Goal: Transaction & Acquisition: Purchase product/service

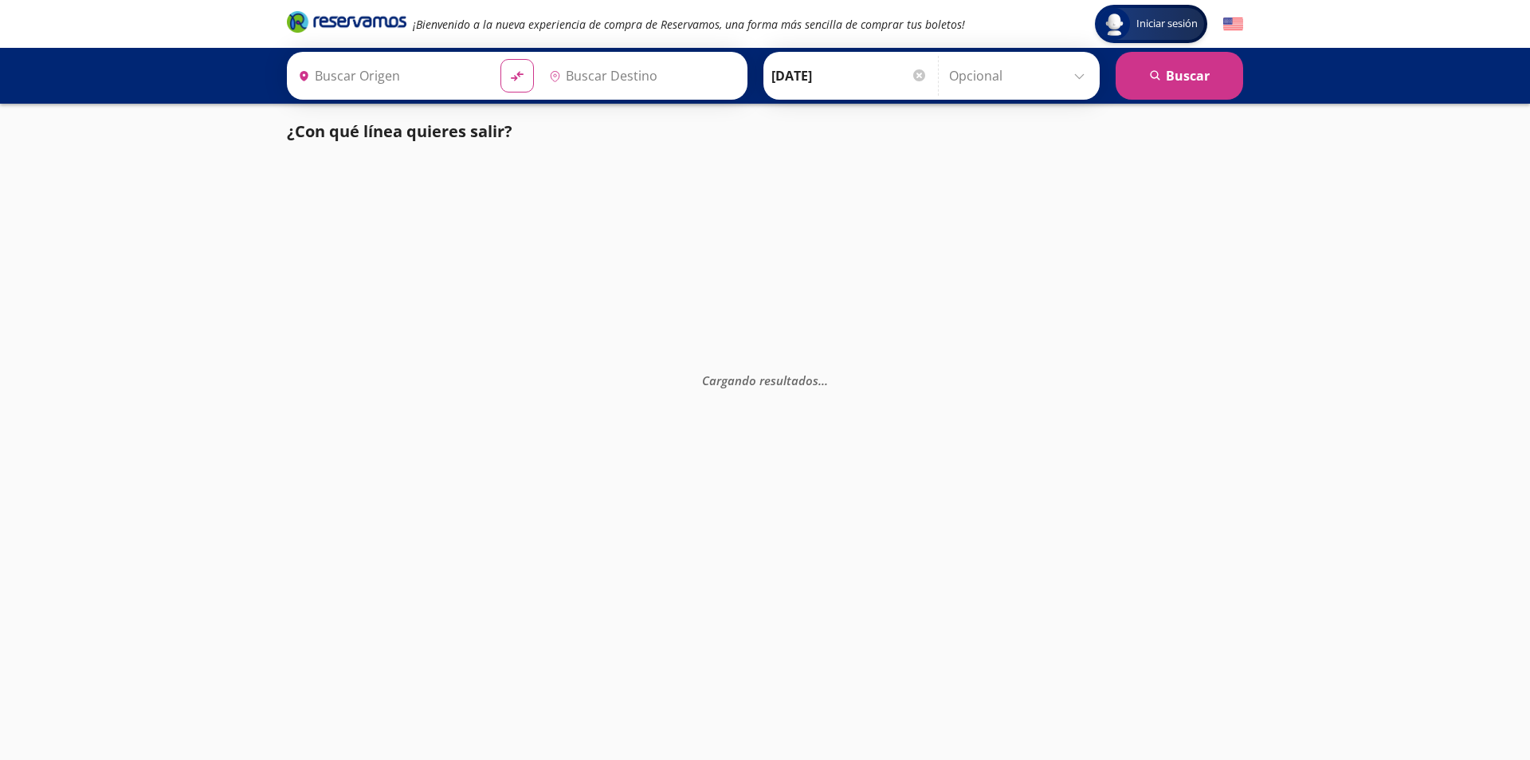
type input "[GEOGRAPHIC_DATA], [GEOGRAPHIC_DATA]"
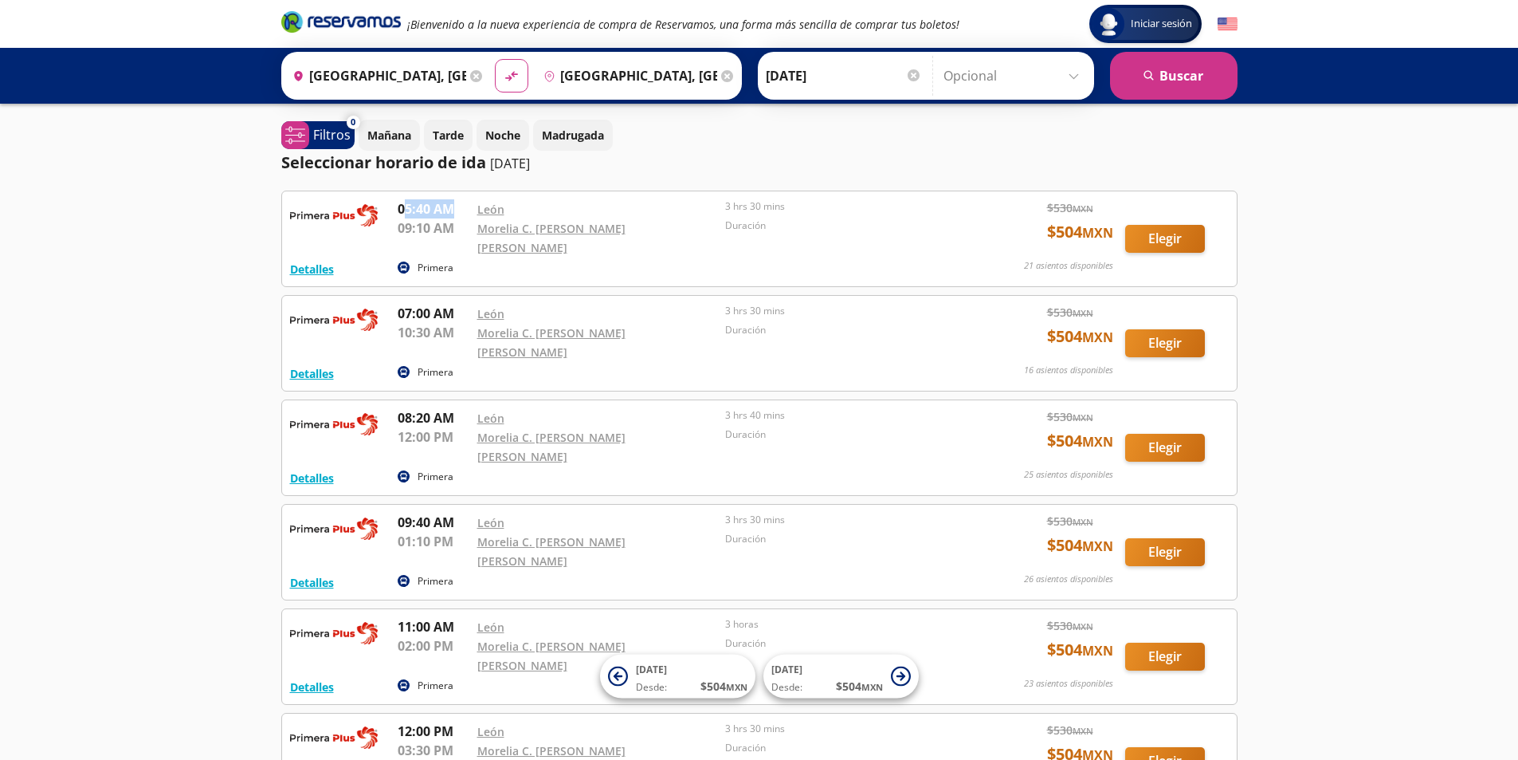
click at [458, 211] on p "05:40 AM" at bounding box center [434, 208] width 72 height 19
click at [431, 304] on p "07:00 AM" at bounding box center [434, 313] width 72 height 19
click at [417, 408] on div "08:20 AM" at bounding box center [434, 417] width 72 height 19
drag, startPoint x: 396, startPoint y: 419, endPoint x: 420, endPoint y: 421, distance: 24.0
click at [420, 421] on div "Detalles Primera 08:20 AM León 12:00 PM Morelia C. Juan Antonio A. Gutiérrez 3 …" at bounding box center [759, 447] width 939 height 79
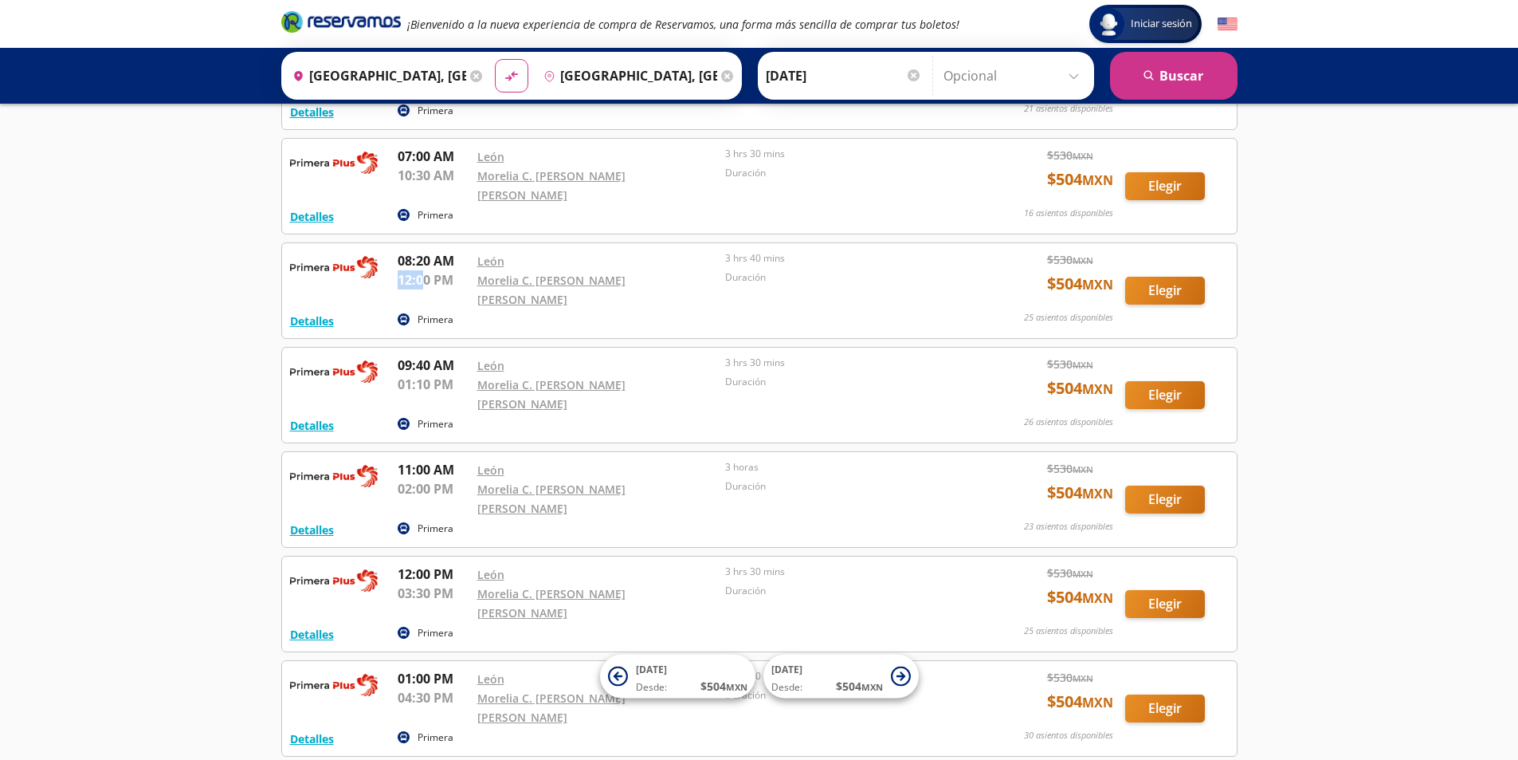
scroll to position [159, 0]
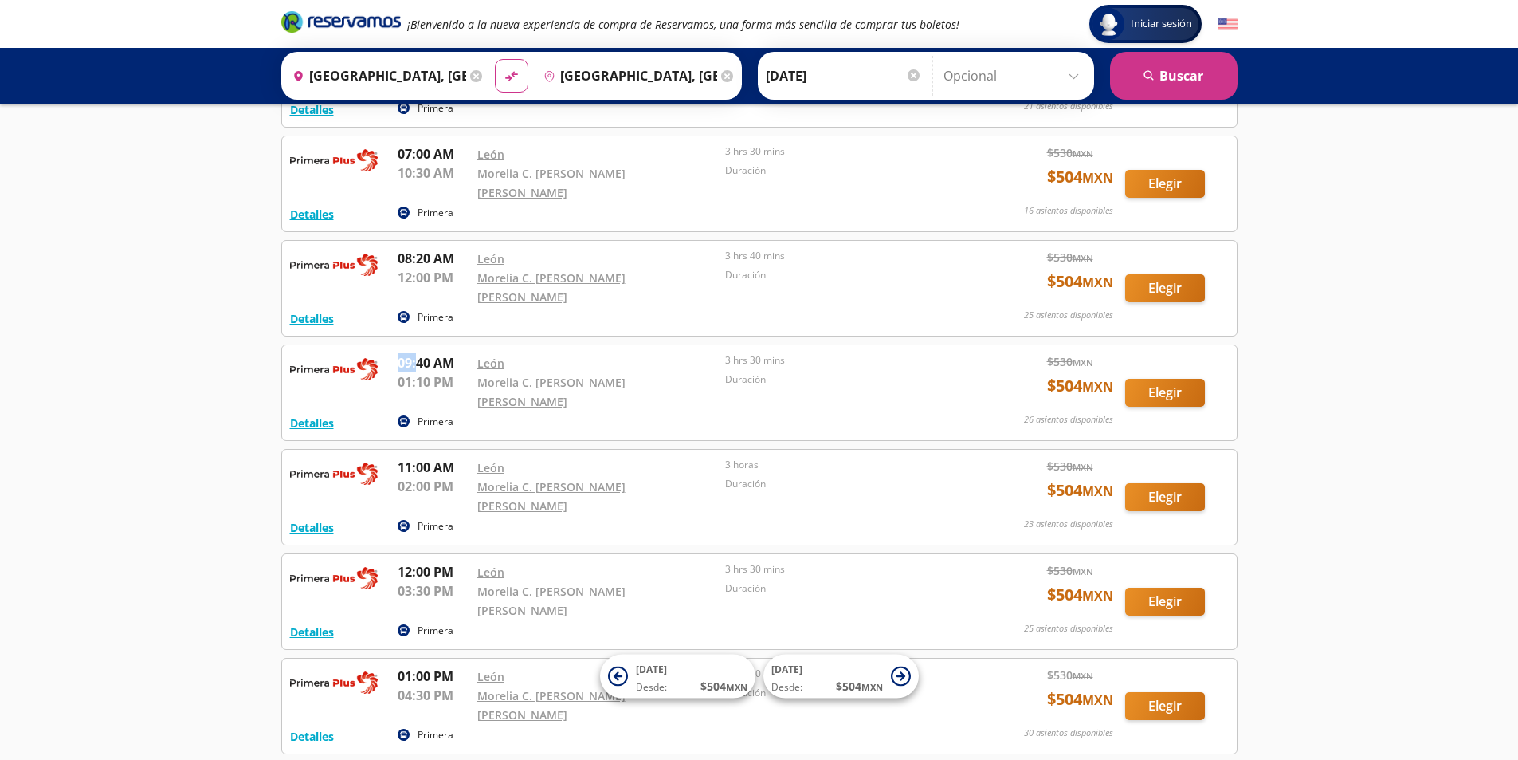
drag, startPoint x: 399, startPoint y: 320, endPoint x: 416, endPoint y: 322, distance: 16.9
click at [415, 344] on div "Detalles Primera 09:40 AM León 01:10 PM Morelia C. Juan Antonio A. Gutiérrez 3 …" at bounding box center [759, 392] width 957 height 96
drag, startPoint x: 418, startPoint y: 332, endPoint x: 442, endPoint y: 336, distance: 25.0
click at [418, 353] on p "09:40 AM" at bounding box center [434, 362] width 72 height 19
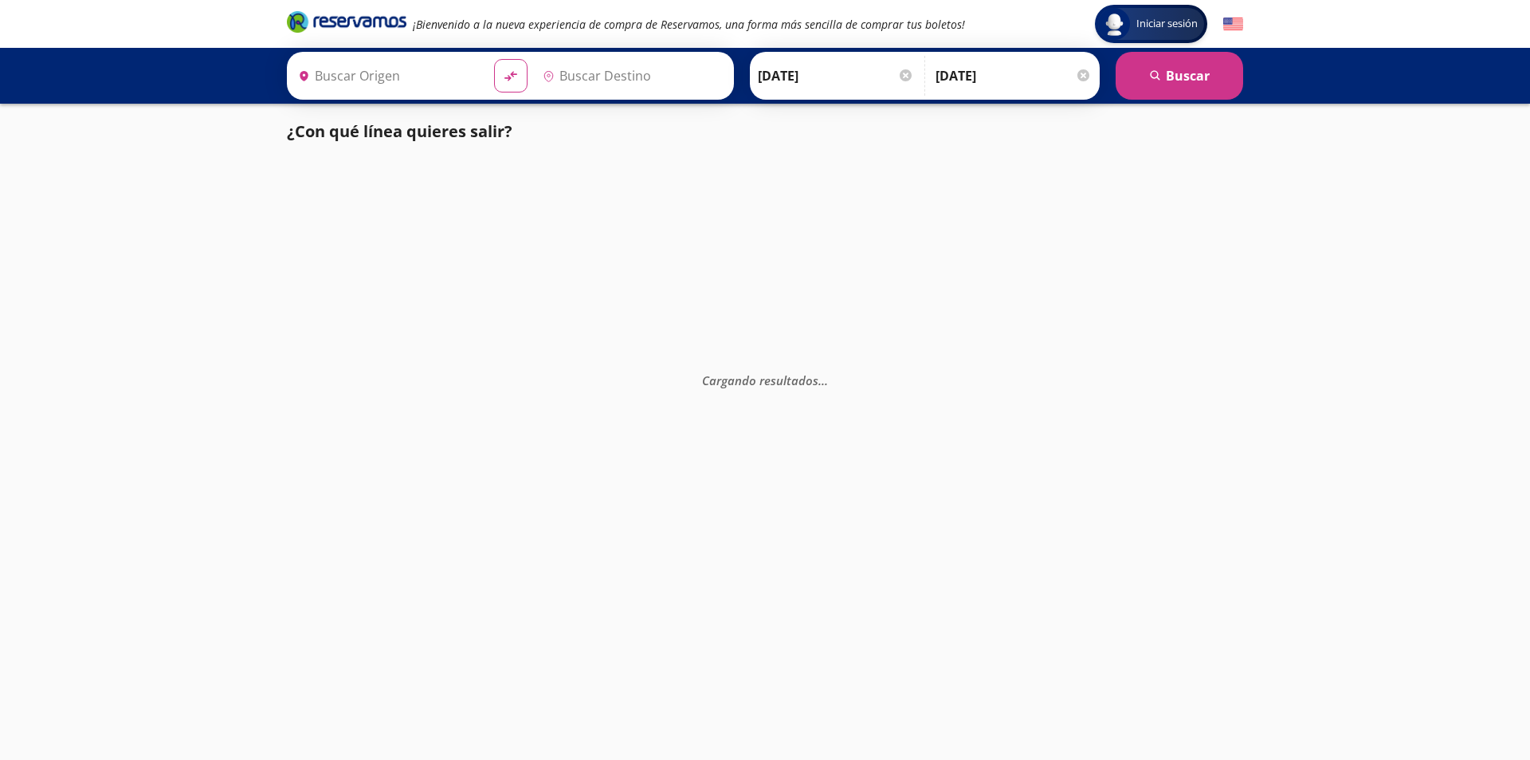
type input "[GEOGRAPHIC_DATA], [GEOGRAPHIC_DATA]"
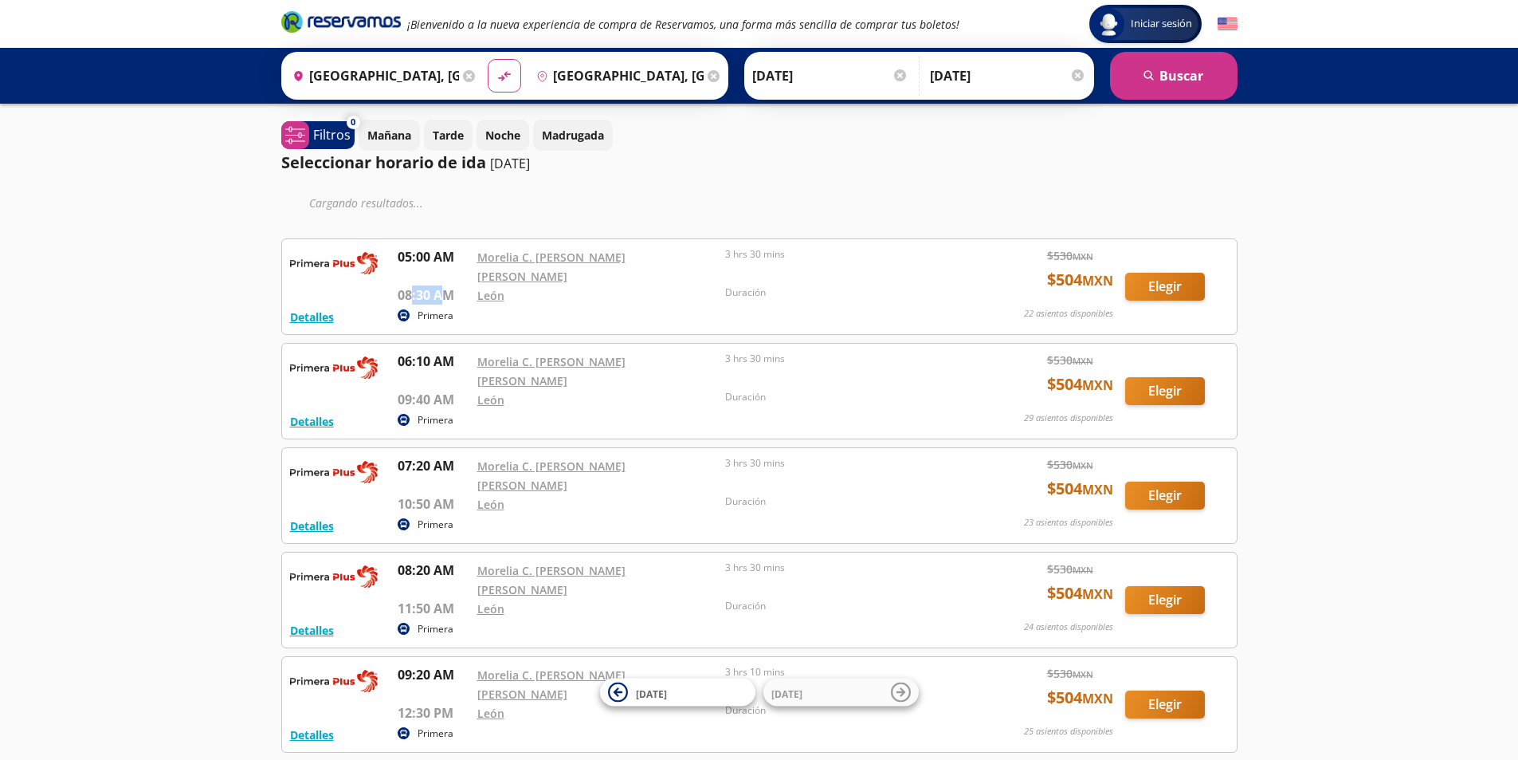
drag, startPoint x: 414, startPoint y: 282, endPoint x: 446, endPoint y: 285, distance: 32.0
click at [446, 285] on p "08:30 AM" at bounding box center [434, 294] width 72 height 19
click at [608, 288] on div "León" at bounding box center [597, 294] width 241 height 19
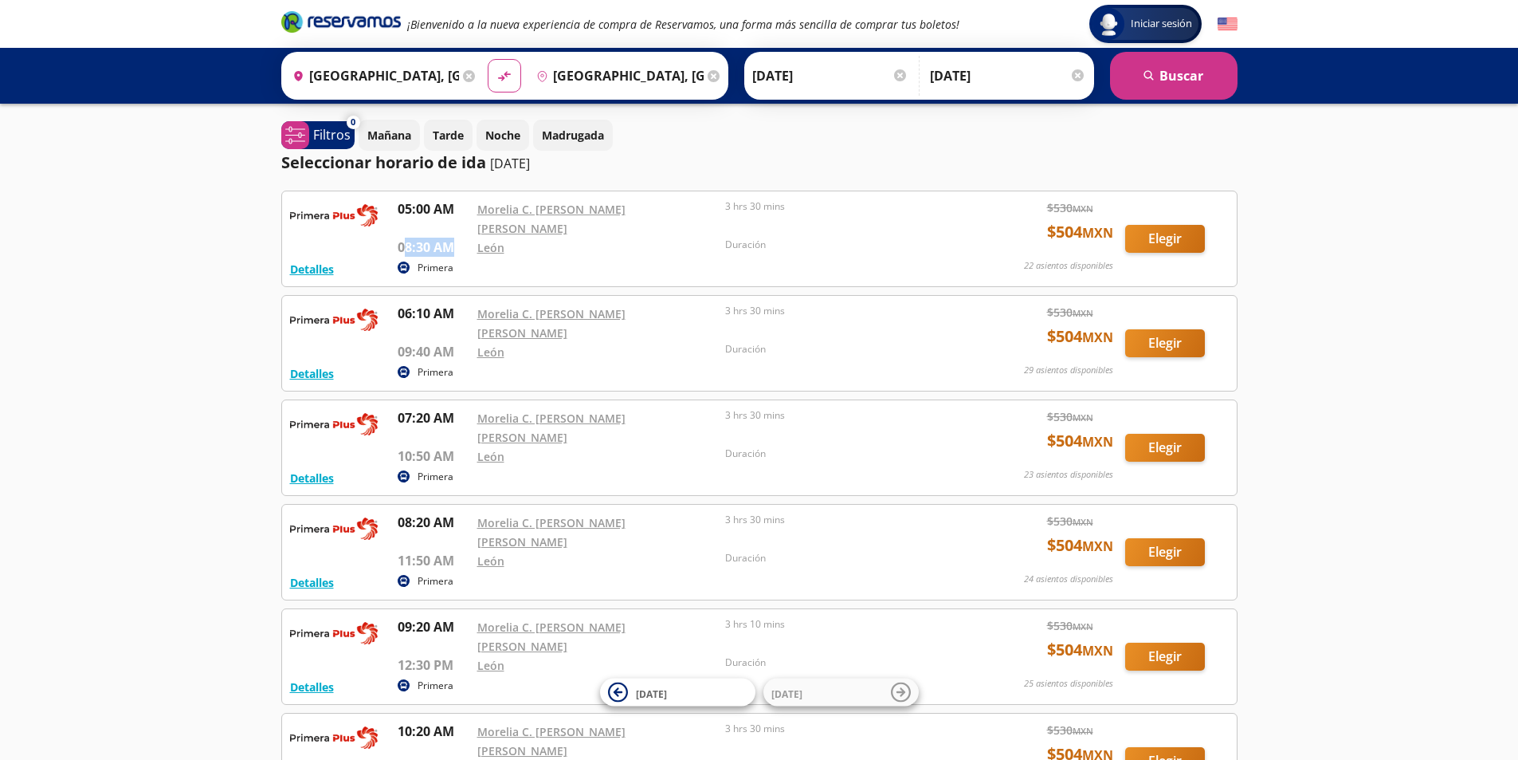
drag, startPoint x: 407, startPoint y: 233, endPoint x: 452, endPoint y: 231, distance: 45.5
click at [453, 238] on p "08:30 AM" at bounding box center [434, 247] width 72 height 19
click at [403, 209] on p "05:00 AM" at bounding box center [434, 208] width 72 height 19
drag, startPoint x: 407, startPoint y: 207, endPoint x: 455, endPoint y: 223, distance: 50.4
click at [441, 209] on p "05:00 AM" at bounding box center [434, 208] width 72 height 19
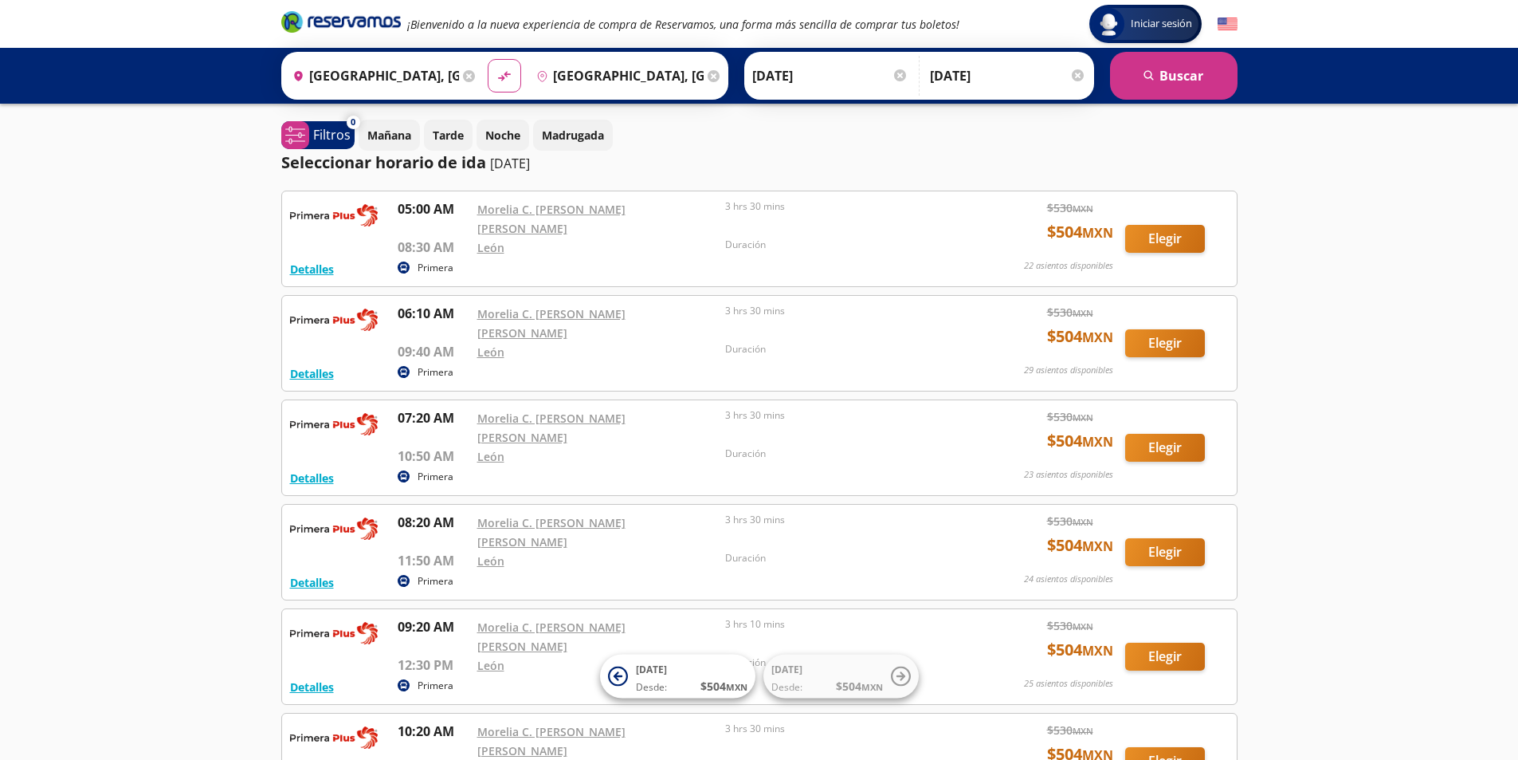
drag, startPoint x: 572, startPoint y: 247, endPoint x: 503, endPoint y: 245, distance: 68.6
click at [572, 246] on div "Detalles Primera 05:00 AM Morelia C. Juan Antonio A. Gutiérrez 08:30 AM León 3 …" at bounding box center [759, 238] width 939 height 79
click at [817, 221] on div "05:00 AM Morelia C. Juan Antonio A. Gutiérrez 08:30 AM León 3 hrs 30 mins Durac…" at bounding box center [682, 227] width 568 height 57
click at [850, 238] on p "Duración" at bounding box center [845, 245] width 241 height 14
click at [798, 238] on p "Duración" at bounding box center [845, 245] width 241 height 14
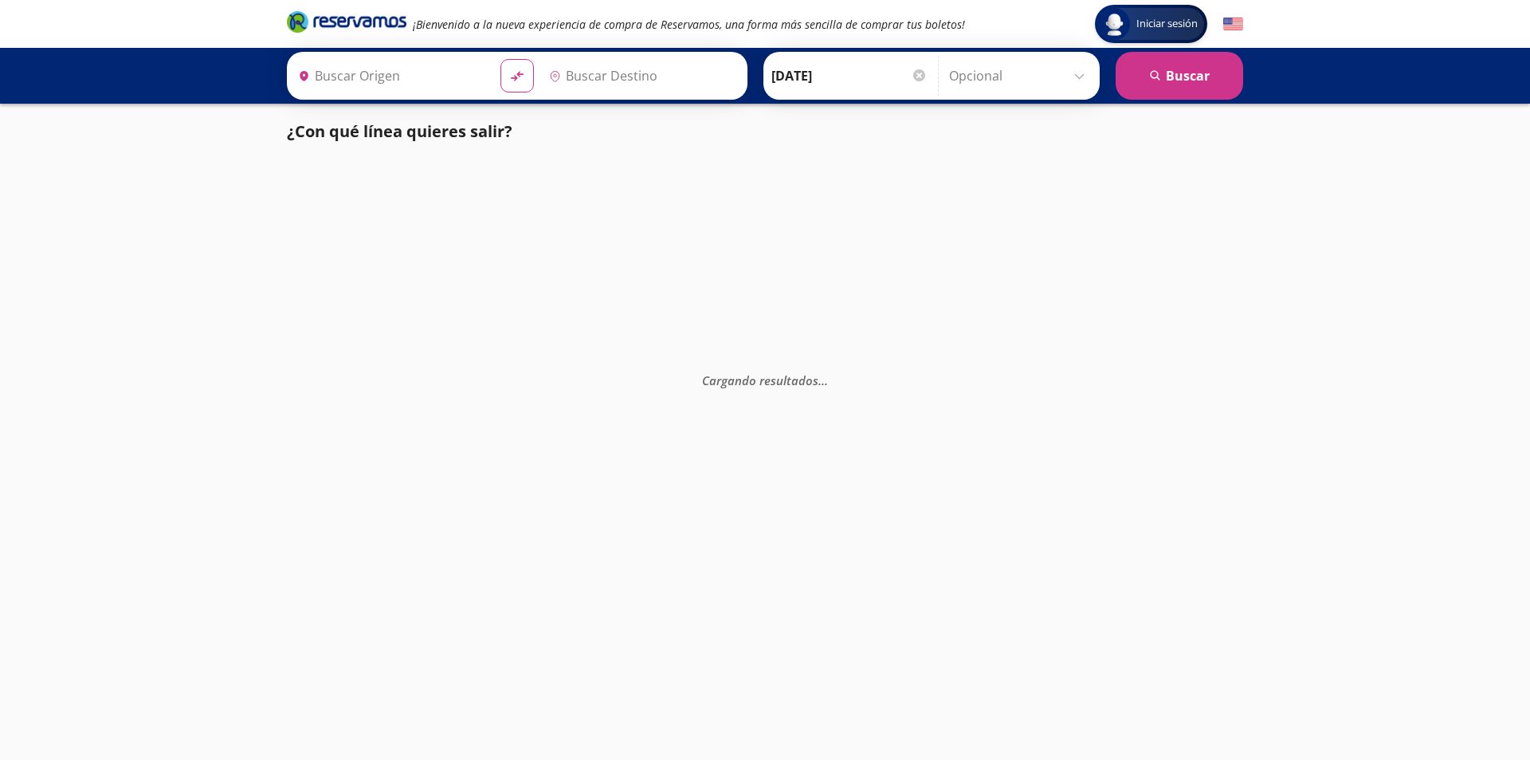
type input "[GEOGRAPHIC_DATA], [GEOGRAPHIC_DATA]"
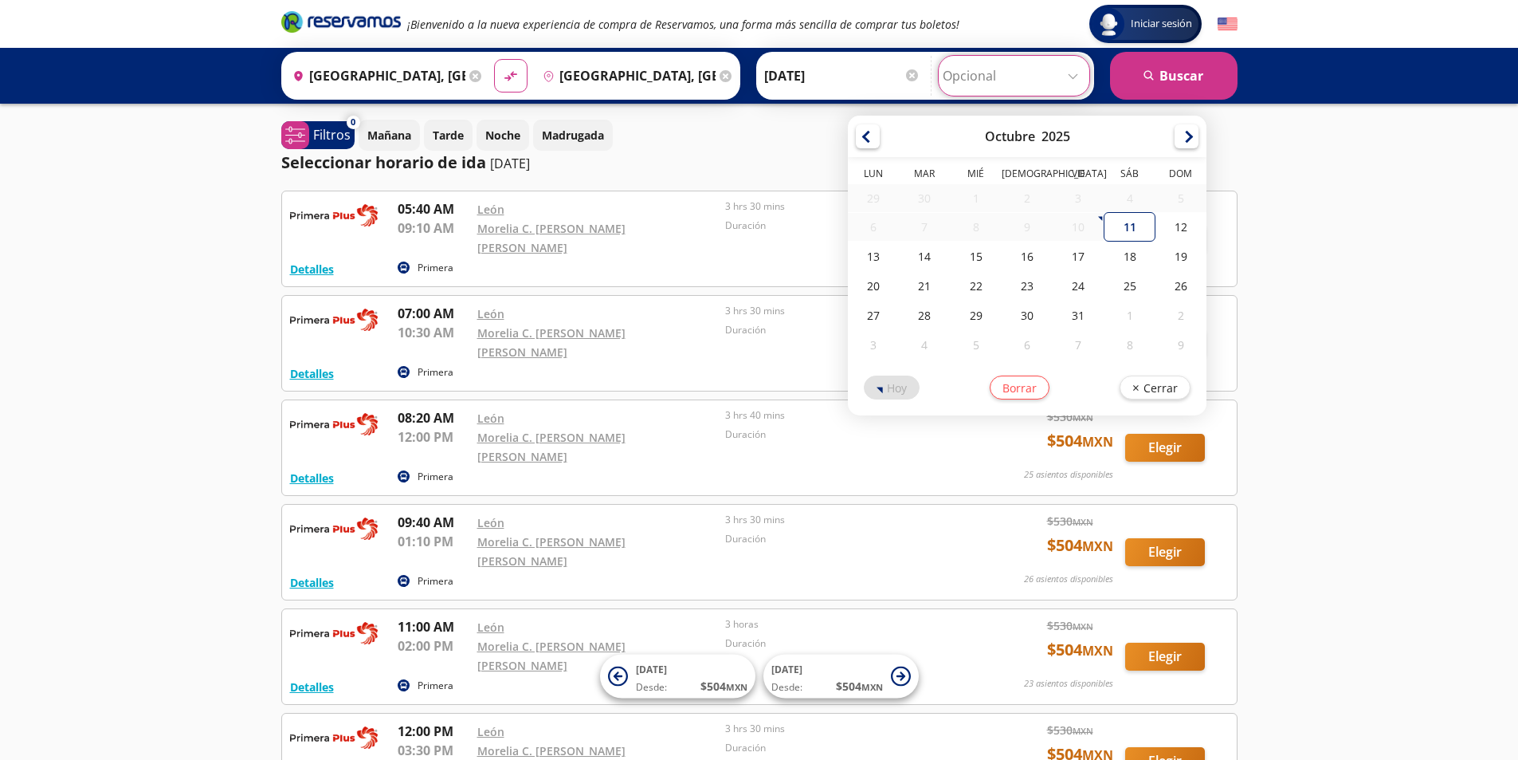
click at [1056, 83] on input "Opcional" at bounding box center [1014, 76] width 143 height 40
click at [1126, 222] on div "11" at bounding box center [1130, 226] width 51 height 29
type input "[DATE]"
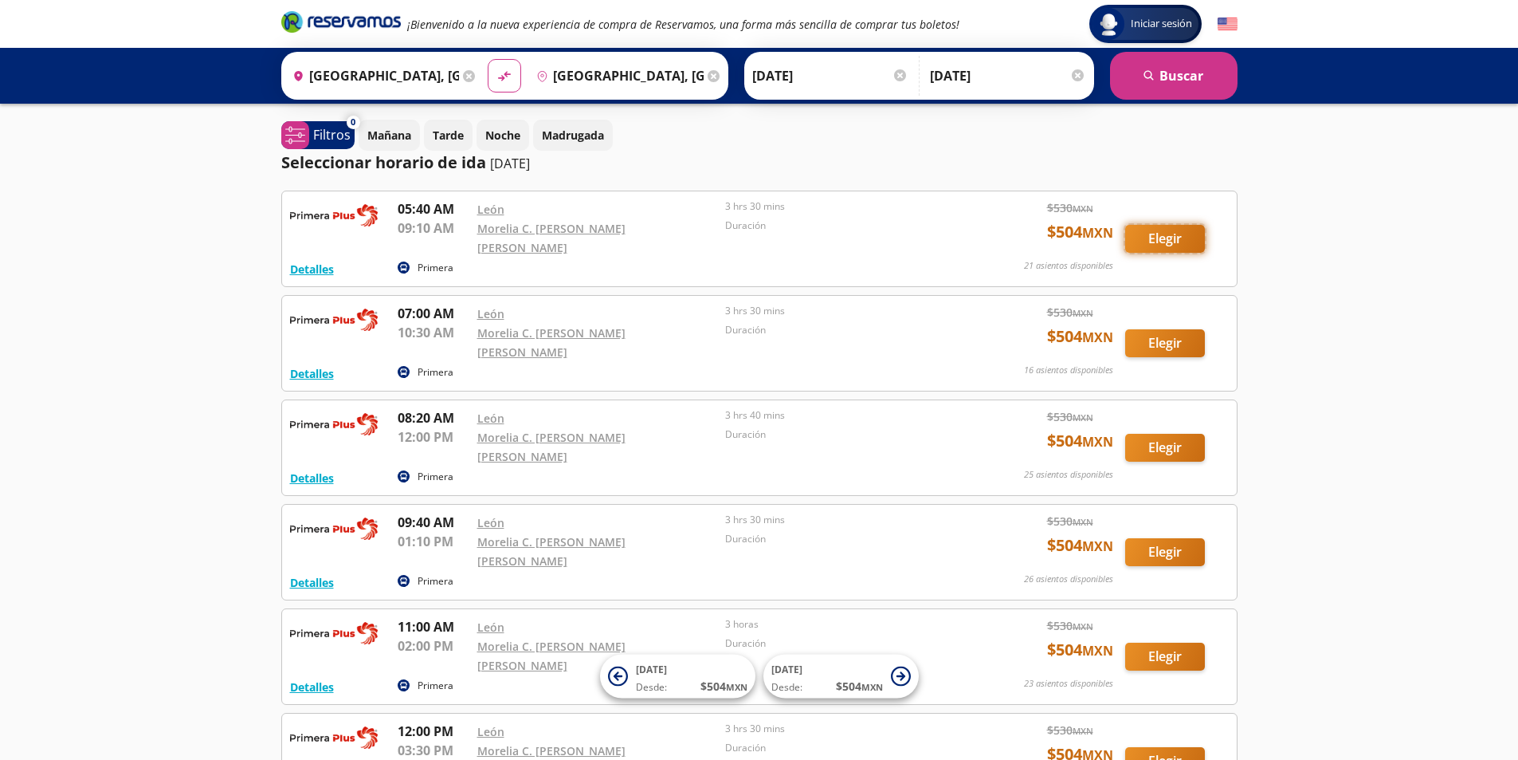
click at [1160, 233] on button "Elegir" at bounding box center [1166, 239] width 80 height 28
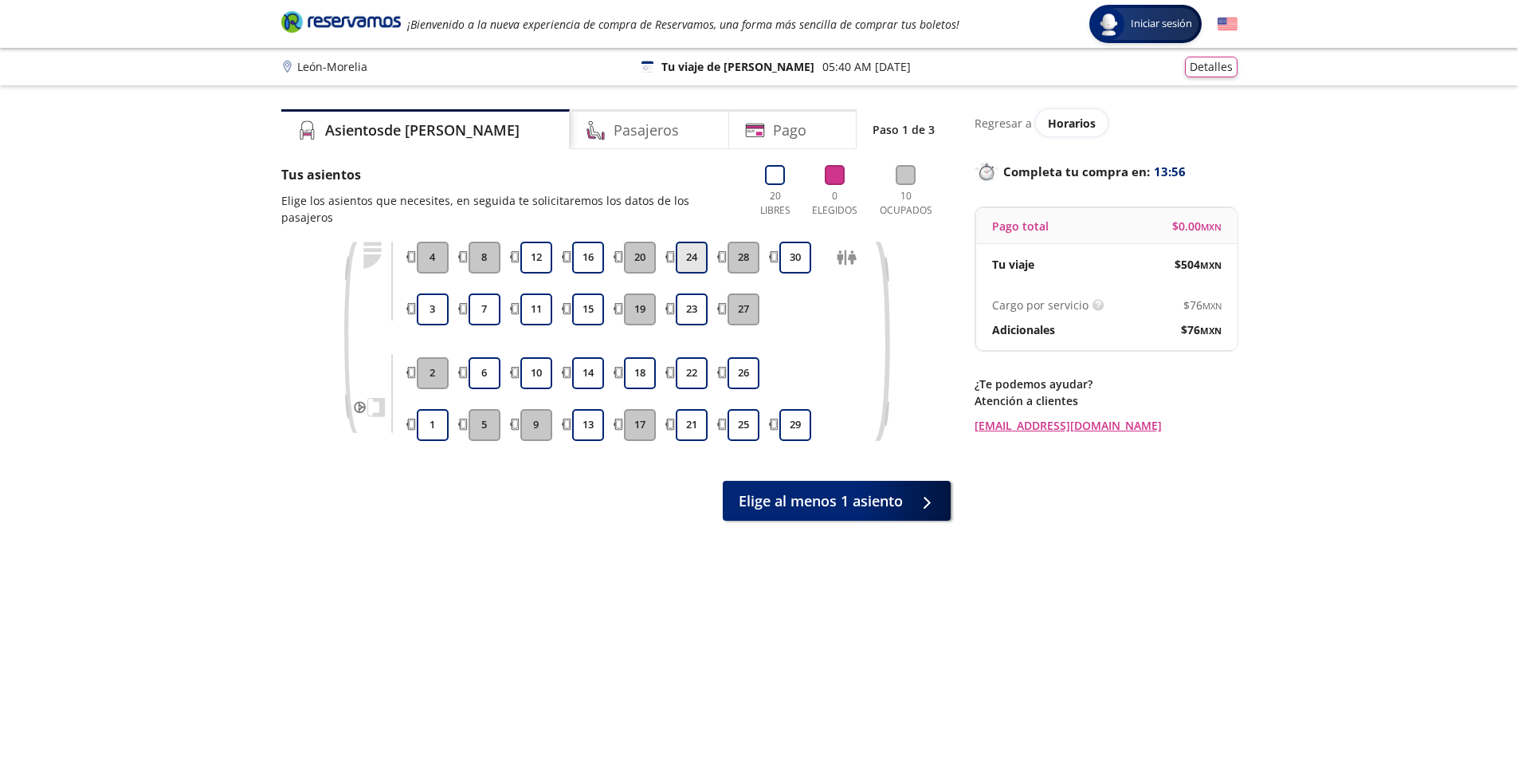
click at [703, 242] on button "24" at bounding box center [692, 258] width 32 height 32
click at [689, 293] on button "23" at bounding box center [692, 309] width 32 height 32
click at [1050, 129] on span "Horarios" at bounding box center [1072, 123] width 48 height 15
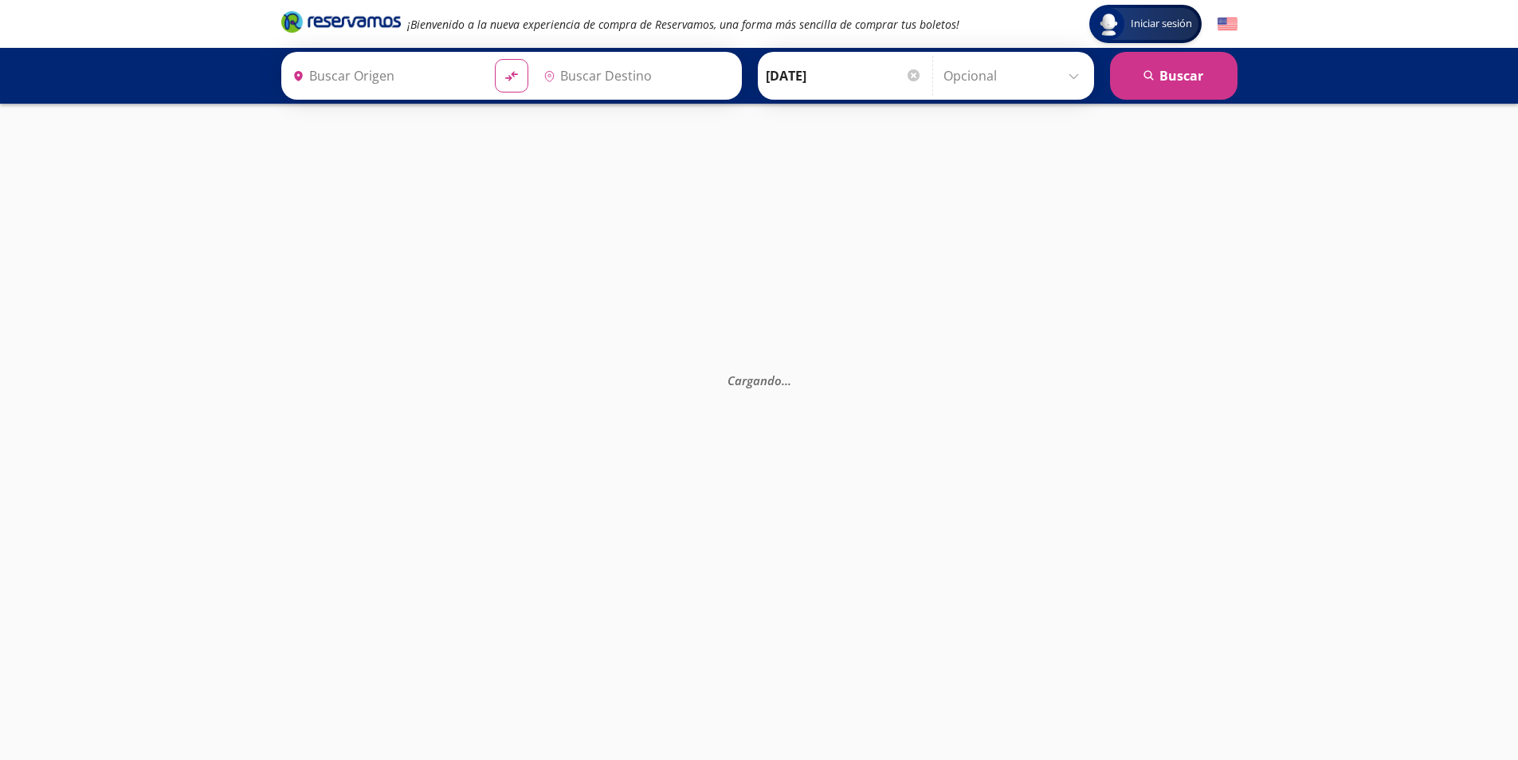
type input "[GEOGRAPHIC_DATA], [GEOGRAPHIC_DATA]"
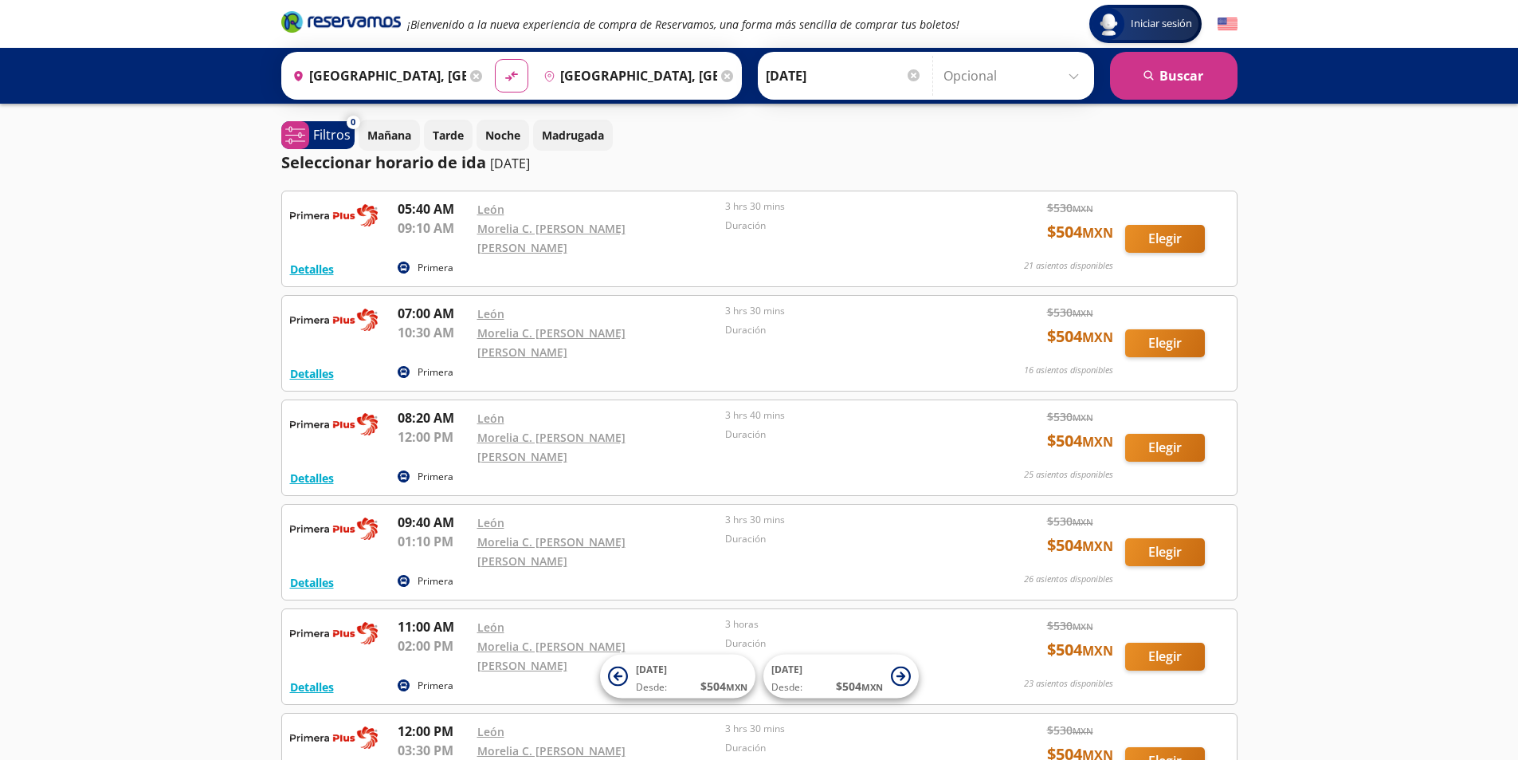
click at [1028, 91] on input "Opcional" at bounding box center [1015, 76] width 143 height 40
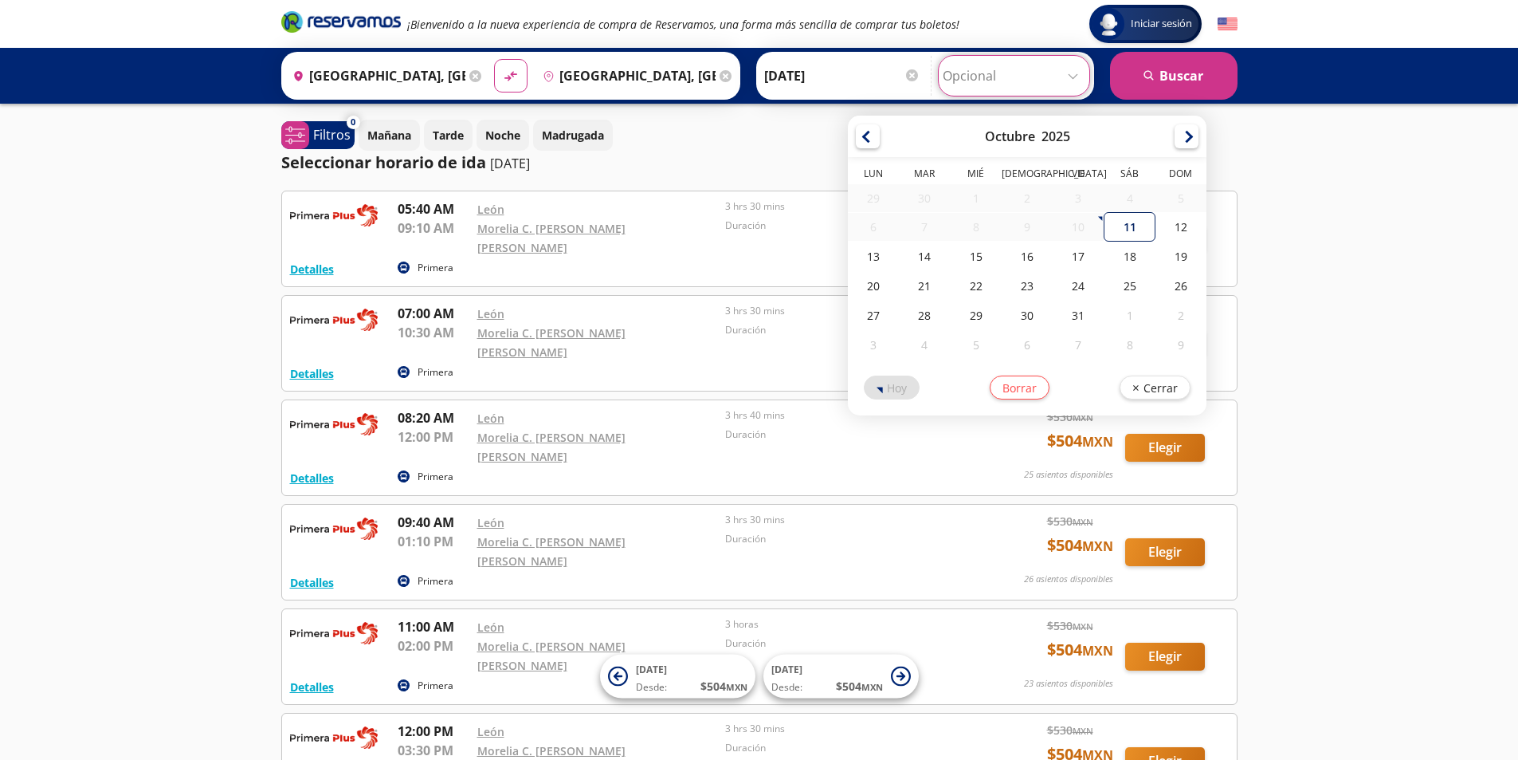
click at [1111, 230] on div "11" at bounding box center [1130, 226] width 51 height 29
type input "[DATE]"
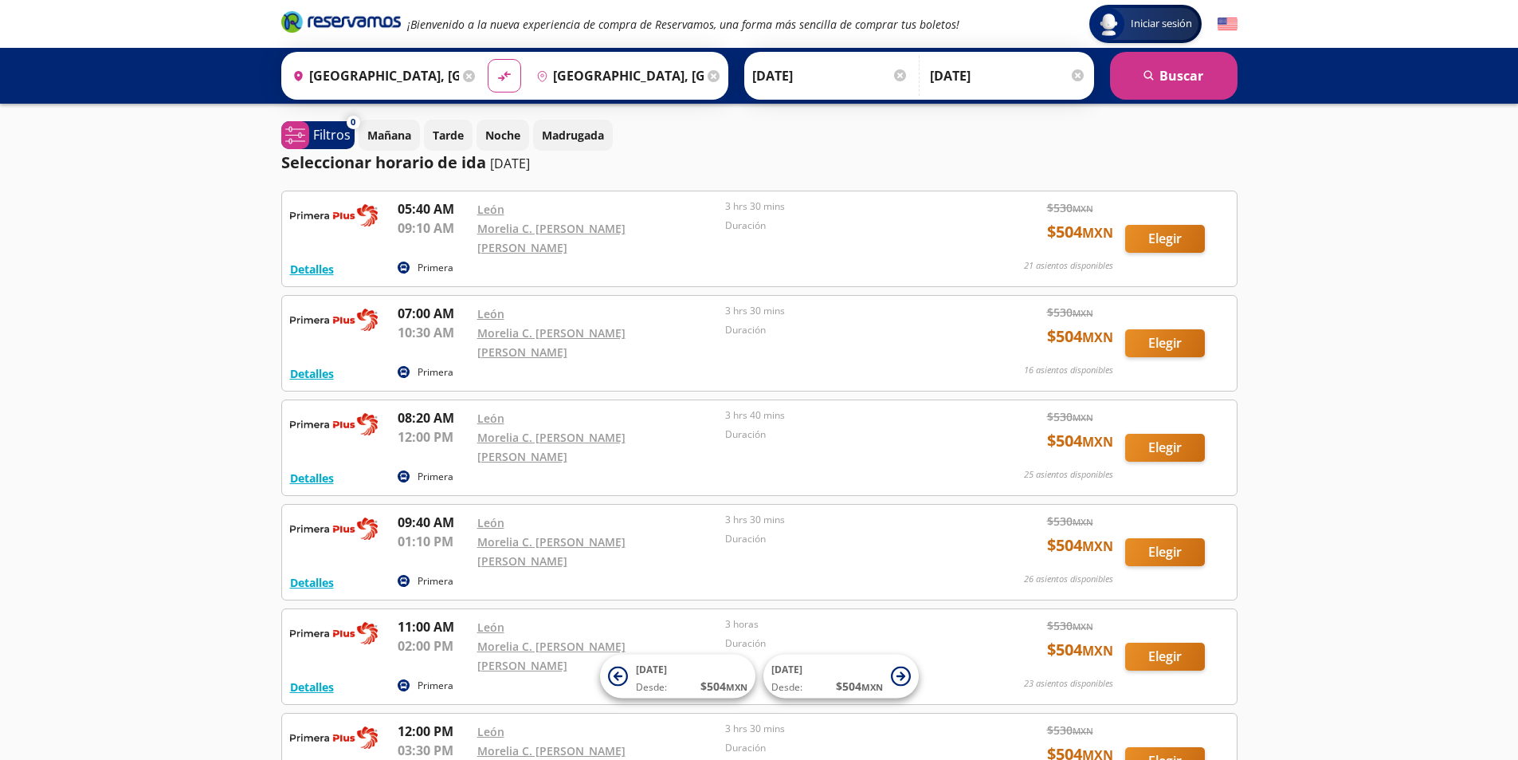
click at [998, 90] on input "[DATE]" at bounding box center [1008, 76] width 156 height 40
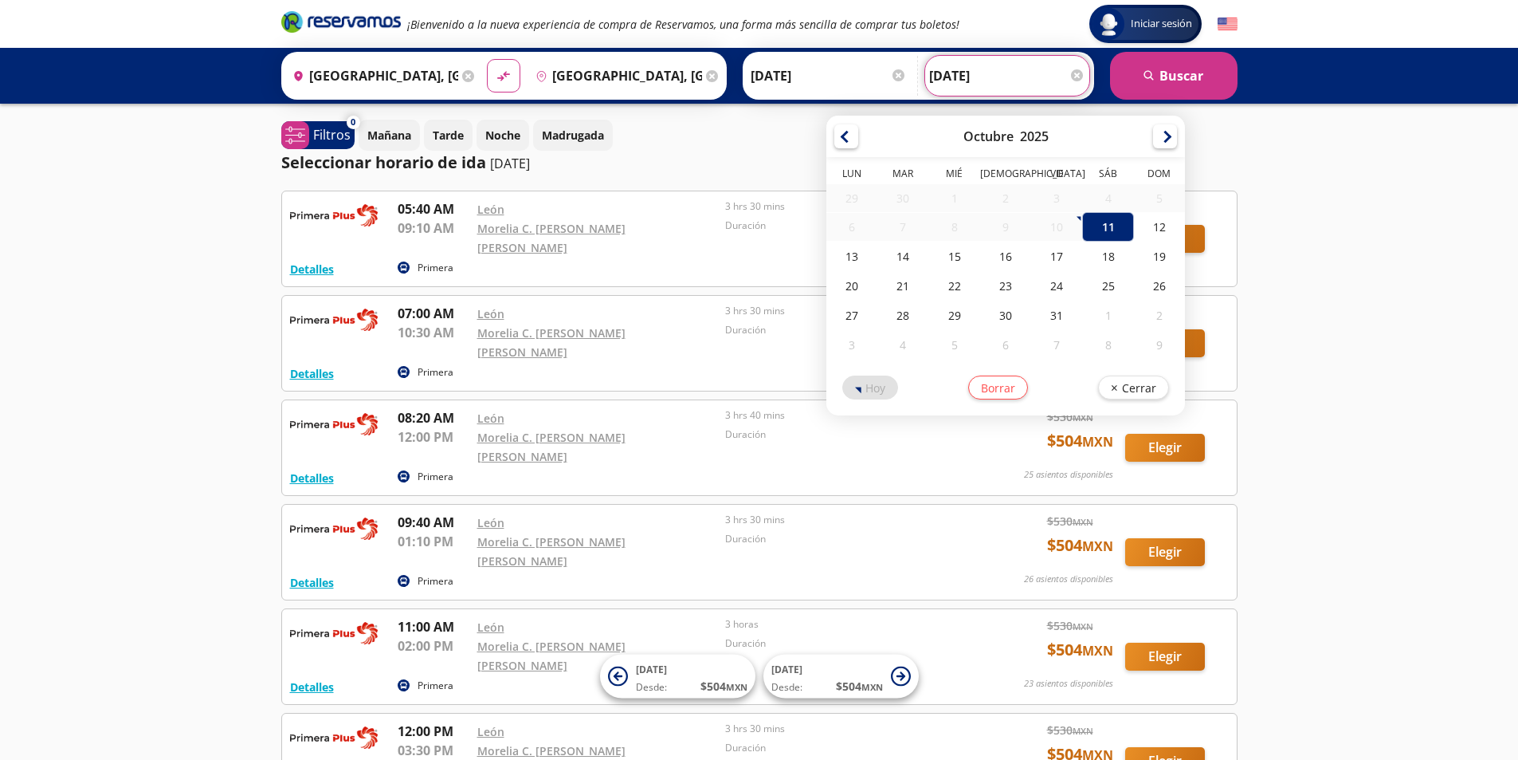
click at [998, 90] on input "[DATE]" at bounding box center [1007, 76] width 156 height 40
click at [771, 151] on div "Seleccionar horario de [PERSON_NAME] [DATE]" at bounding box center [759, 163] width 957 height 24
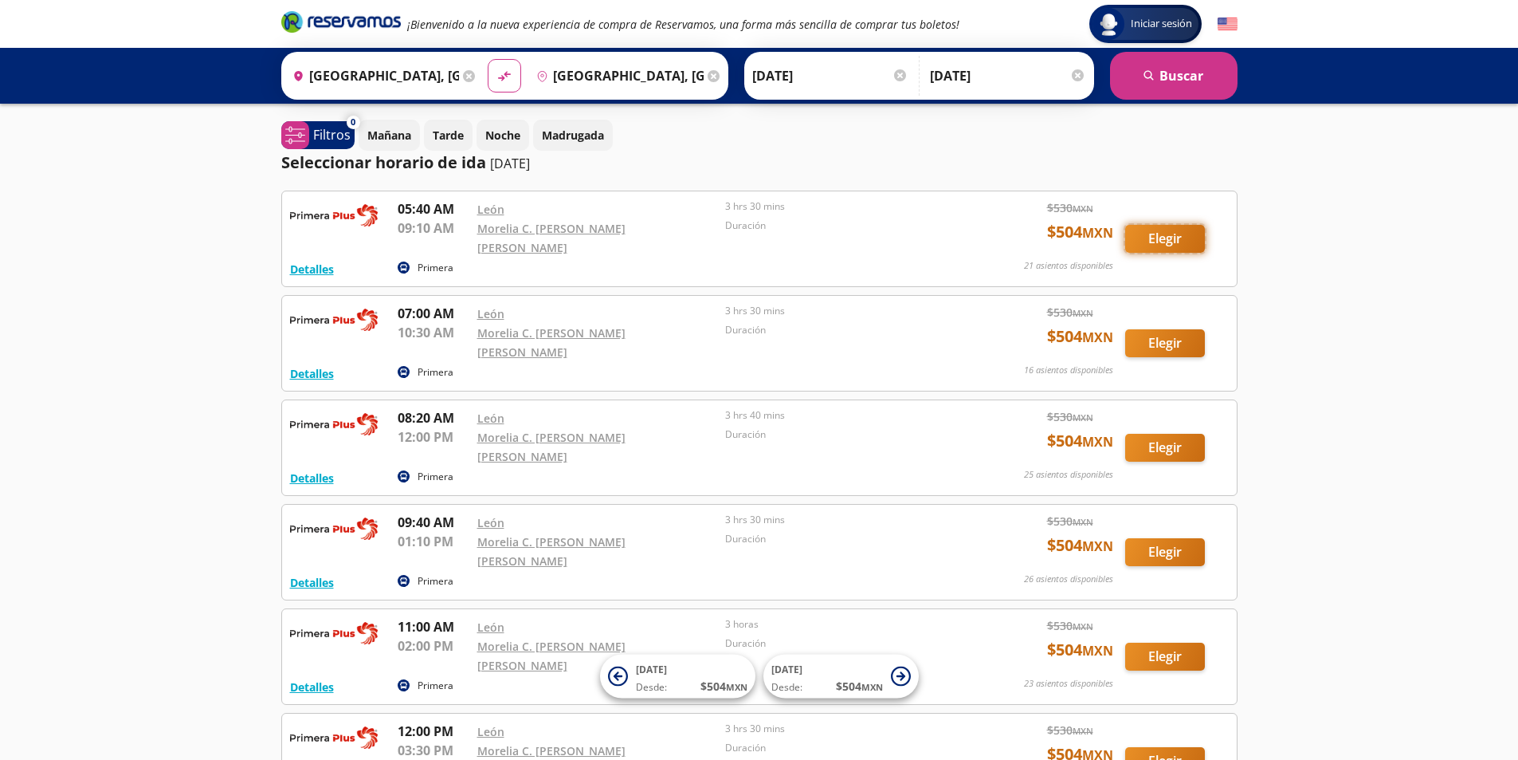
click at [1165, 225] on button "Elegir" at bounding box center [1166, 239] width 80 height 28
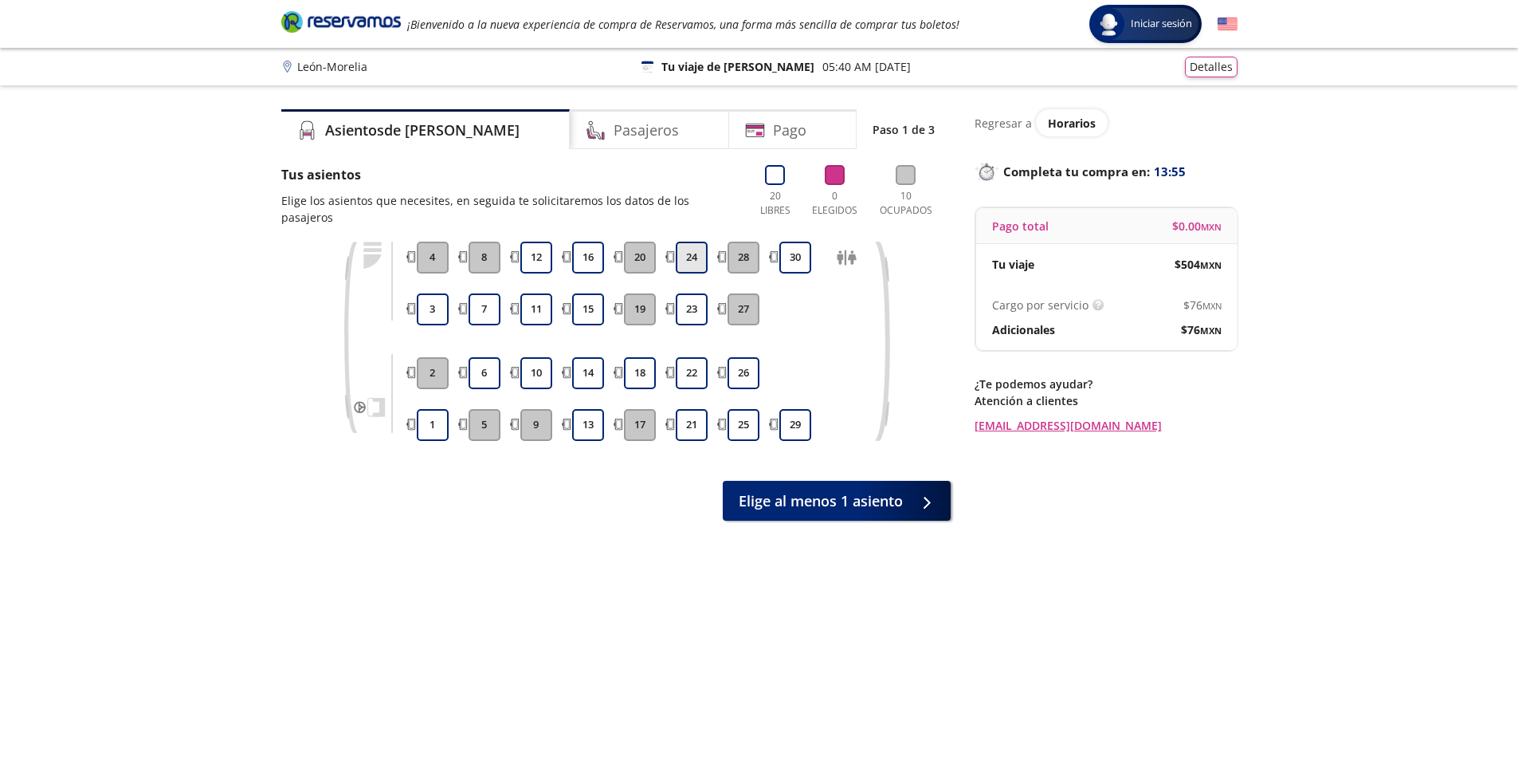
click at [696, 244] on button "24" at bounding box center [692, 258] width 32 height 32
click at [695, 301] on button "23" at bounding box center [692, 309] width 32 height 32
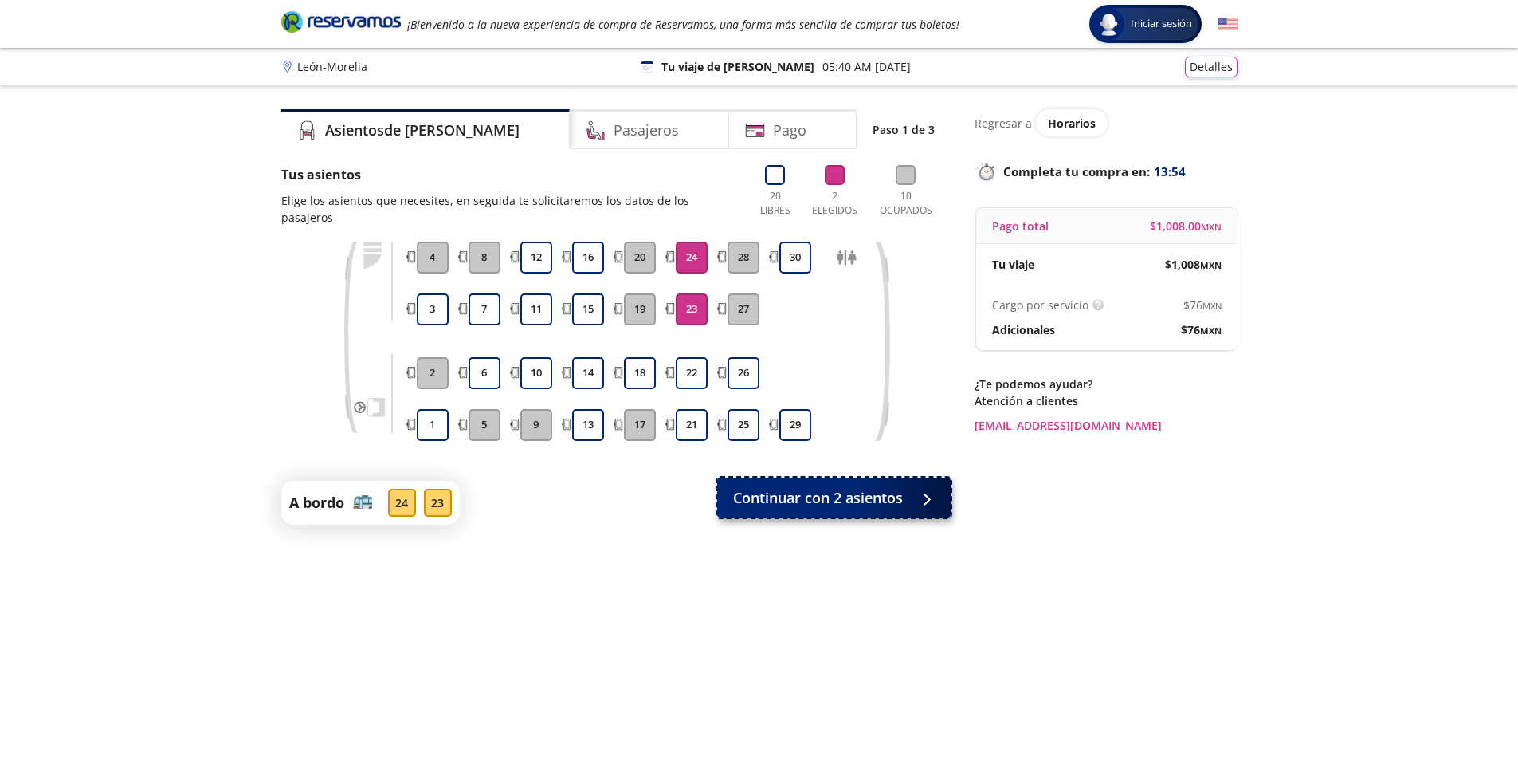
click at [817, 495] on button "Continuar con 2 asientos" at bounding box center [834, 497] width 234 height 40
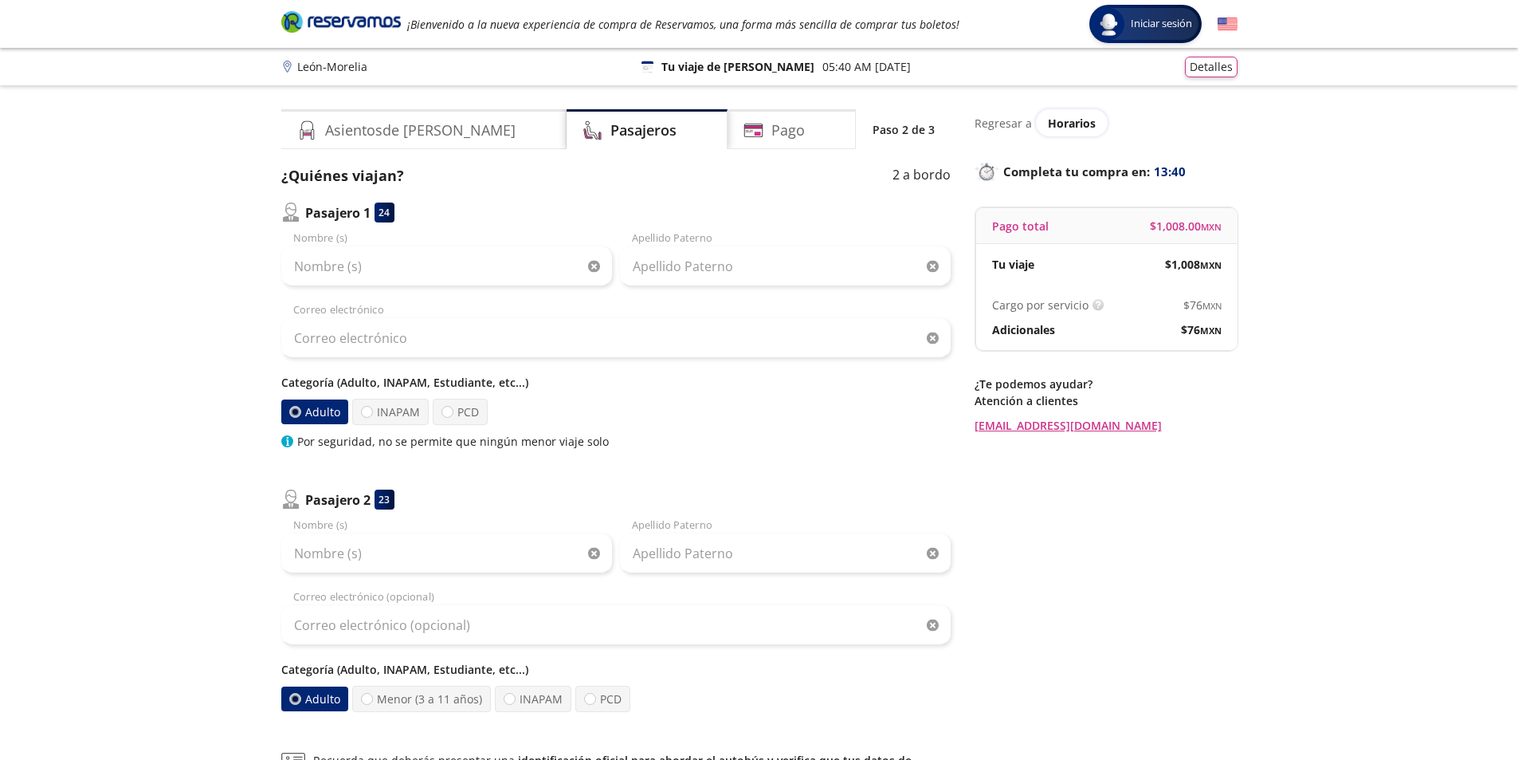
click at [414, 289] on div "Nombre (s) Apellido [PERSON_NAME] Correo electrónico Categoría (Adulto, INAPAM,…" at bounding box center [616, 339] width 670 height 219
click at [430, 260] on input "Nombre (s)" at bounding box center [446, 266] width 331 height 40
type input "ad"
click at [722, 262] on input "sd" at bounding box center [785, 266] width 331 height 40
type input "sdasdasd"
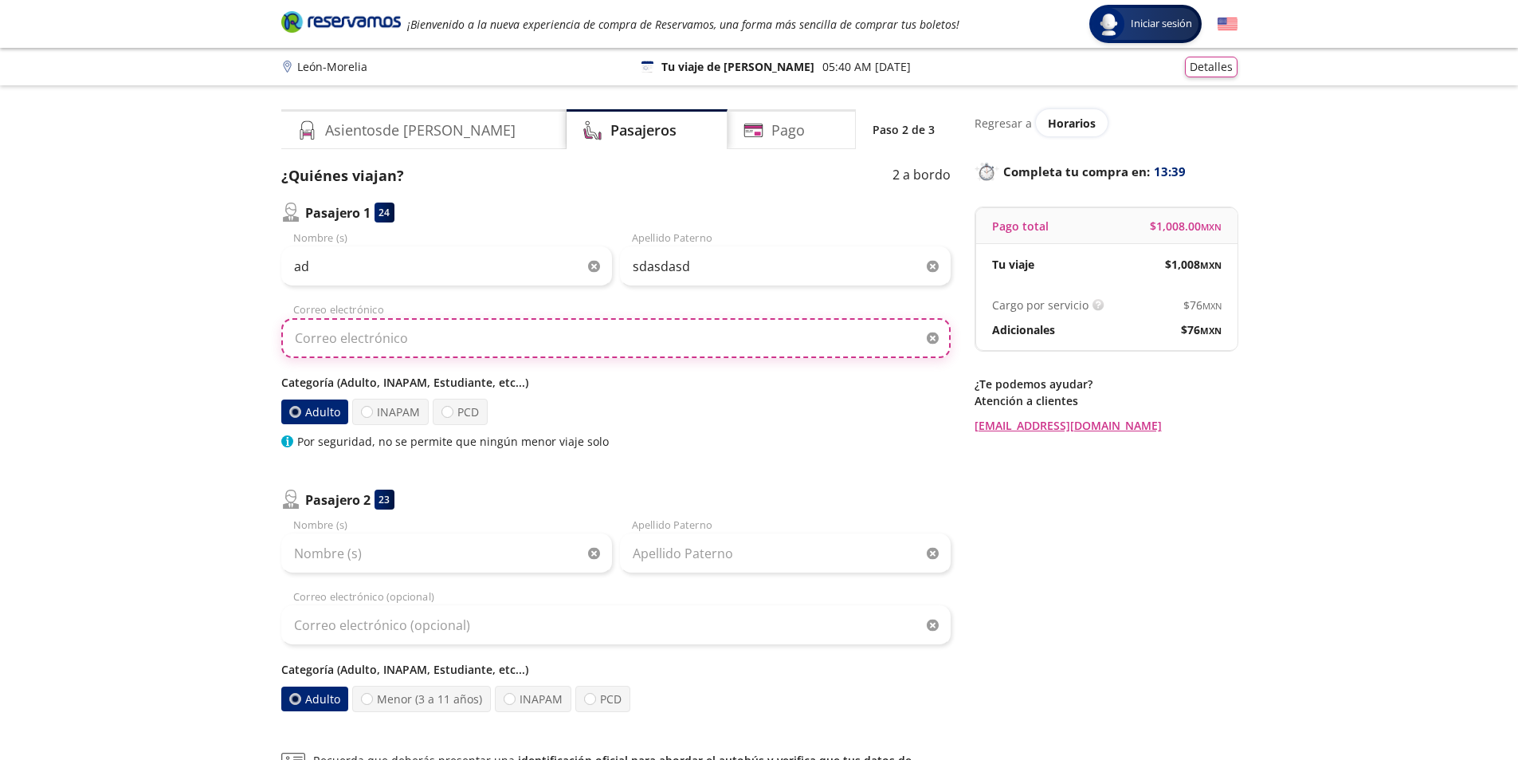
drag, startPoint x: 586, startPoint y: 326, endPoint x: 572, endPoint y: 342, distance: 21.4
click at [585, 326] on input "Correo electrónico" at bounding box center [616, 338] width 670 height 40
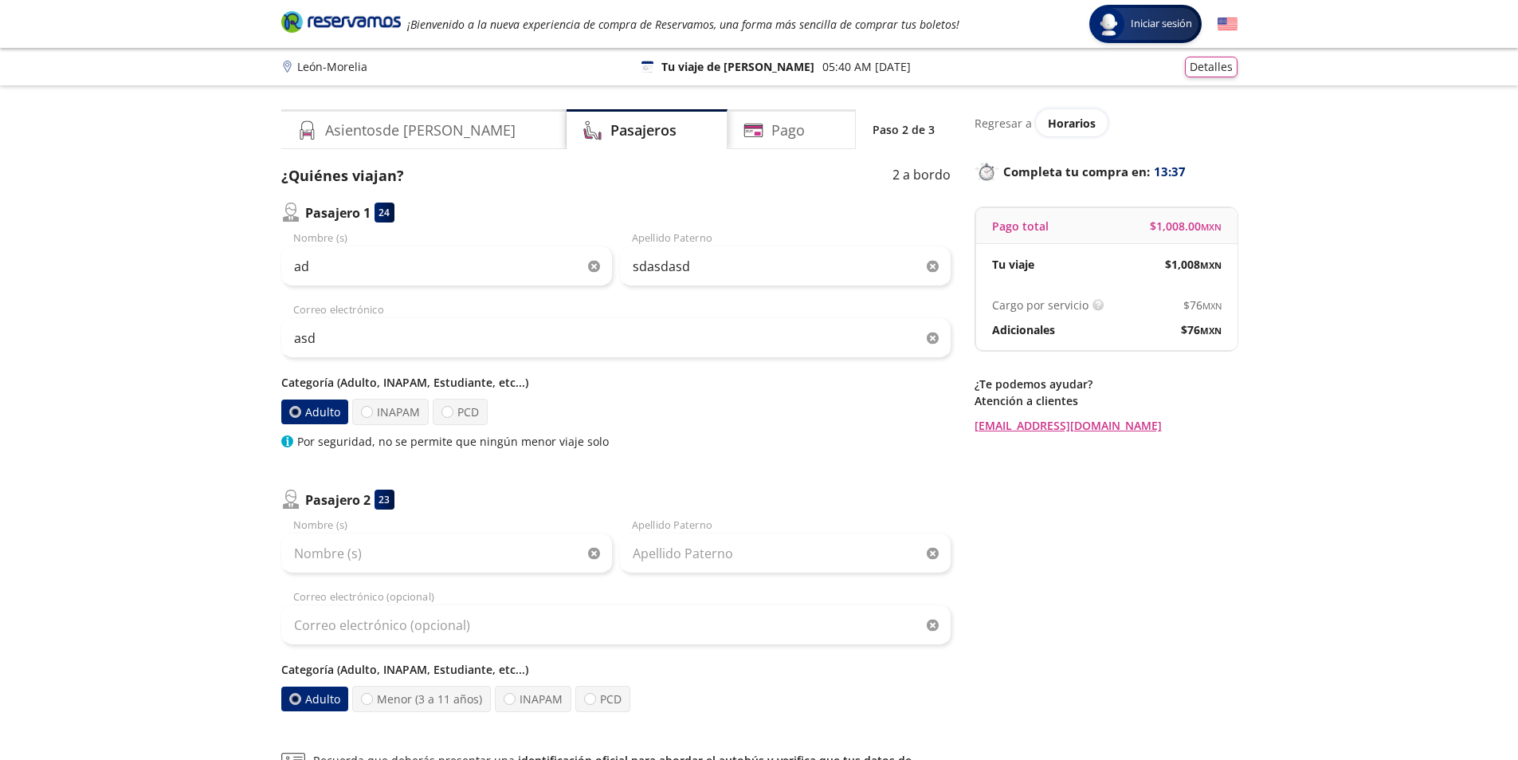
click at [936, 342] on div "asd" at bounding box center [616, 338] width 670 height 40
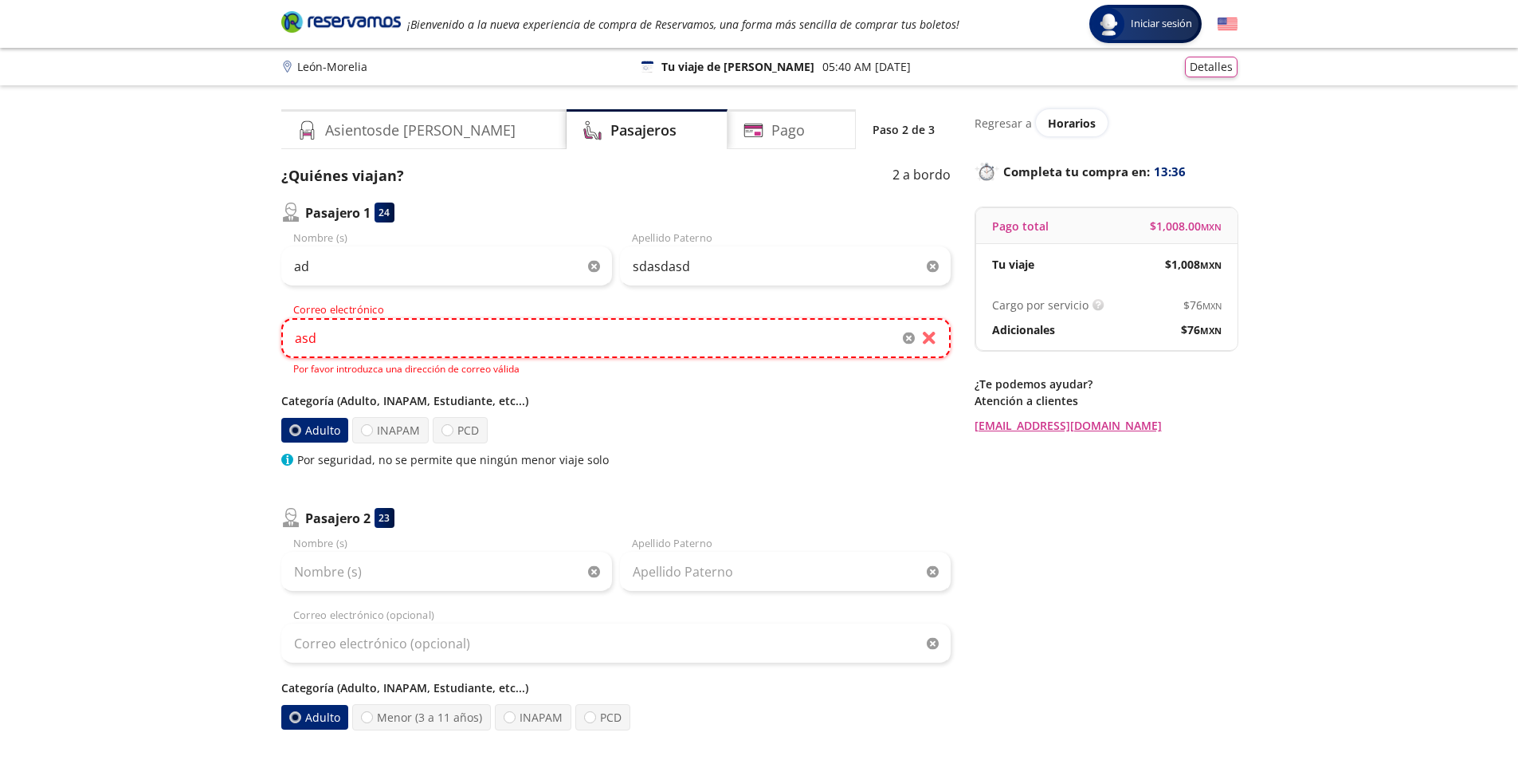
click at [638, 339] on input "asd" at bounding box center [616, 338] width 670 height 40
type input "asdd"
drag, startPoint x: 558, startPoint y: 336, endPoint x: 436, endPoint y: 383, distance: 130.7
click at [209, 391] on div "Group 9 Created with Sketch. Datos para la compra León - Morelia Iniciar sesión…" at bounding box center [759, 510] width 1518 height 1020
type input "[EMAIL_ADDRESS][DOMAIN_NAME]"
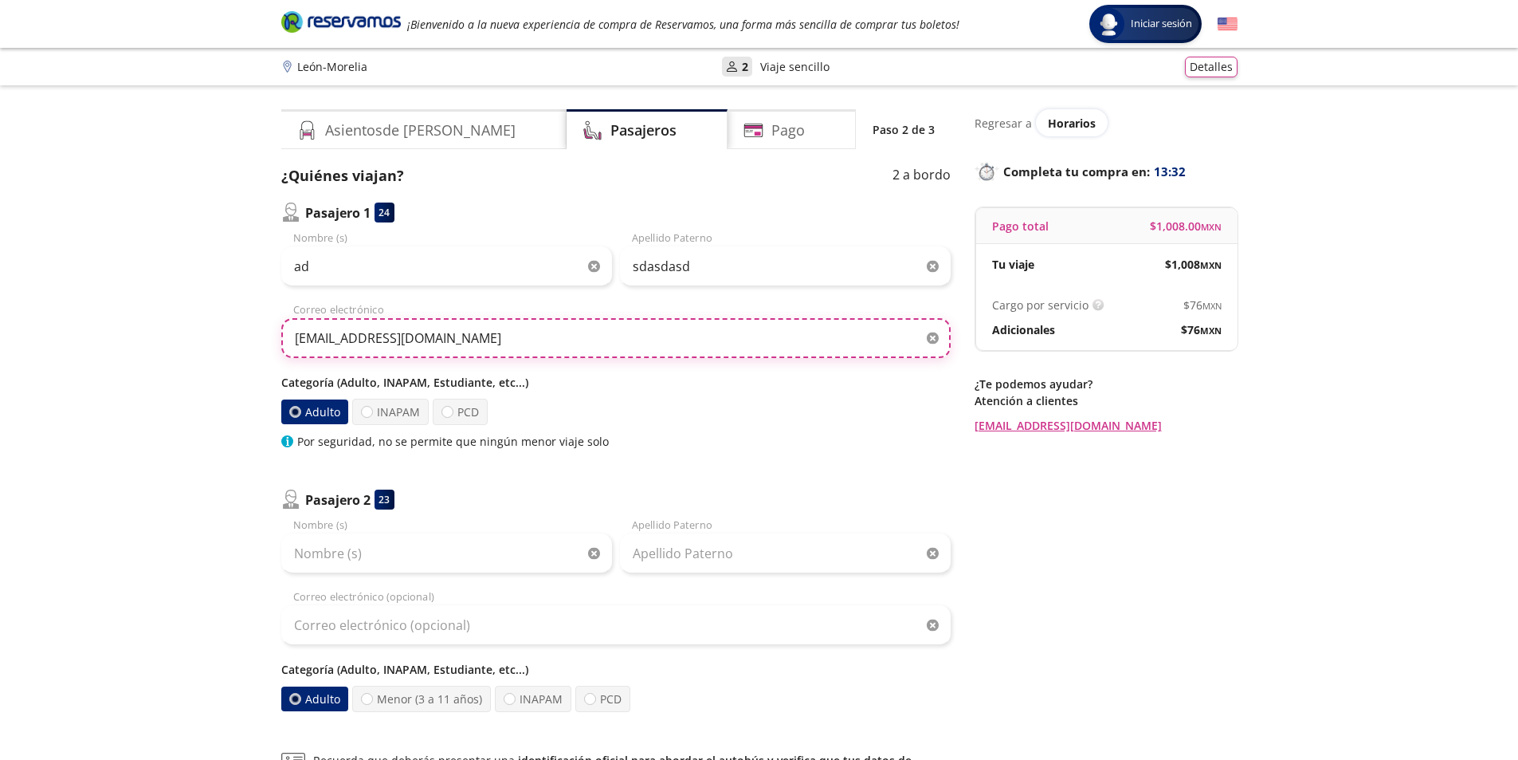
drag, startPoint x: 459, startPoint y: 331, endPoint x: 244, endPoint y: 329, distance: 215.2
click at [244, 329] on div "Group 9 Created with Sketch. Datos para la compra León - Morelia Iniciar sesión…" at bounding box center [759, 500] width 1518 height 1001
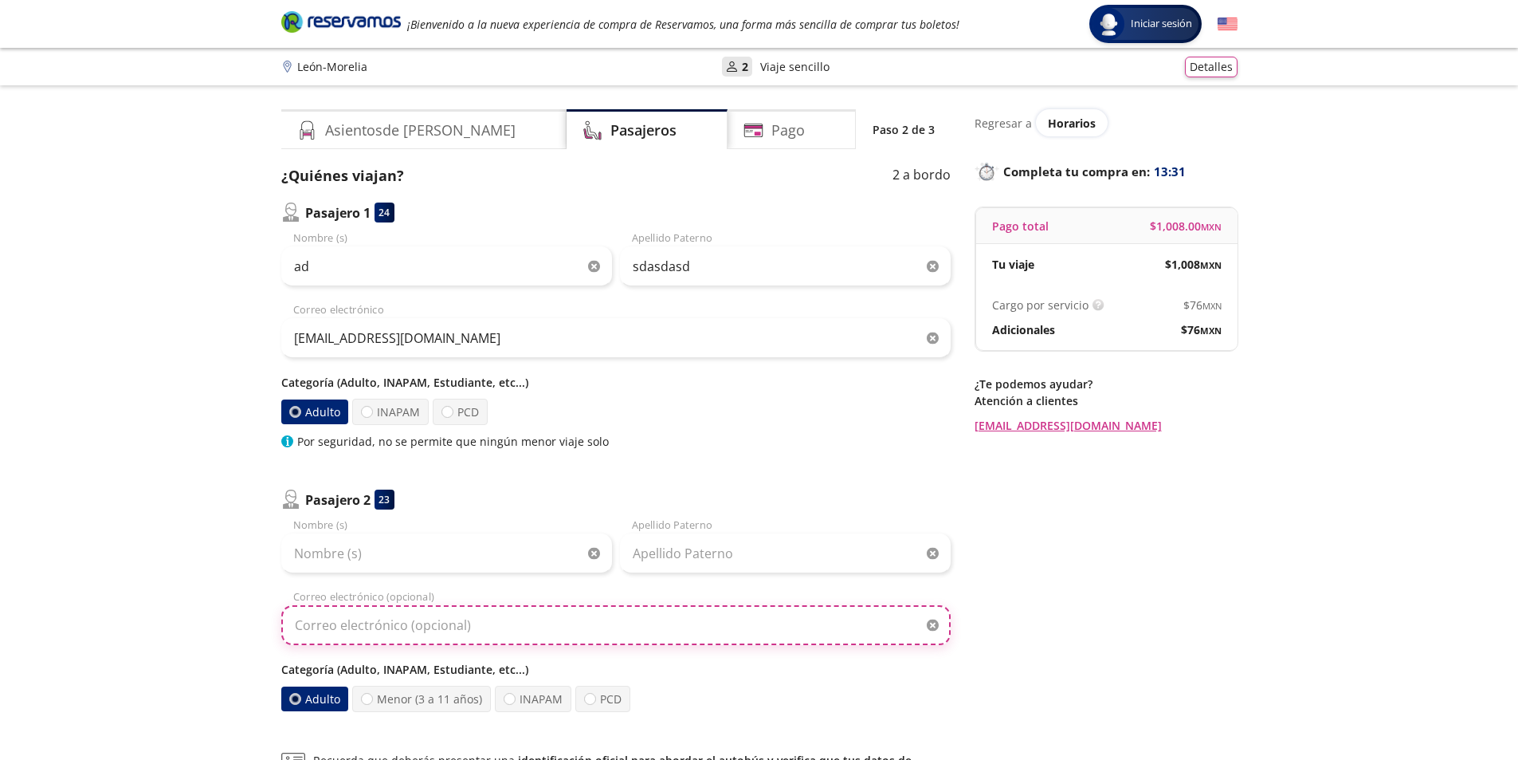
click at [415, 614] on input "Correo electrónico (opcional)" at bounding box center [616, 625] width 670 height 40
paste input "[EMAIL_ADDRESS][DOMAIN_NAME]"
type input "[EMAIL_ADDRESS][DOMAIN_NAME]"
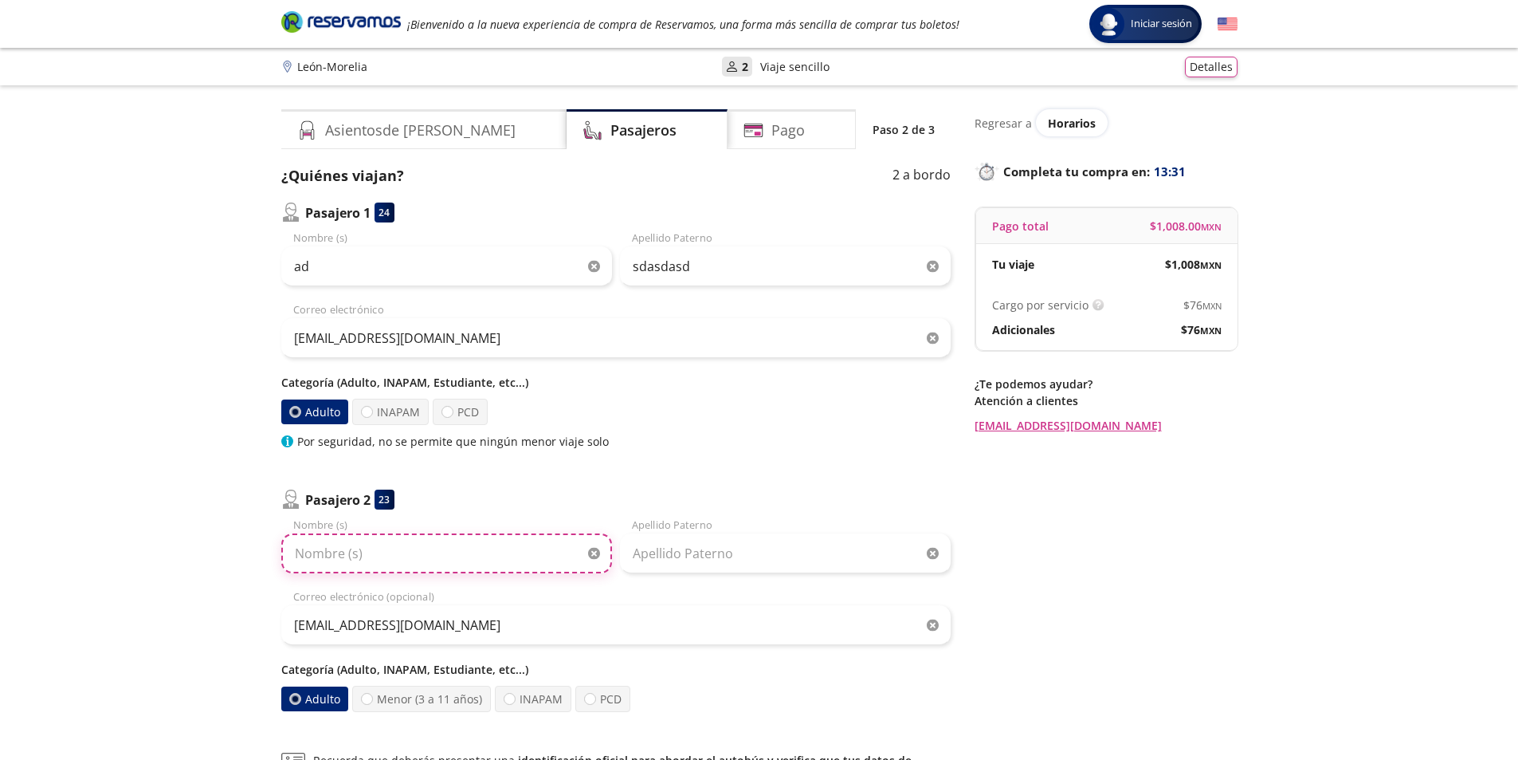
click at [370, 562] on input "Nombre (s)" at bounding box center [446, 553] width 331 height 40
type input "asdasd"
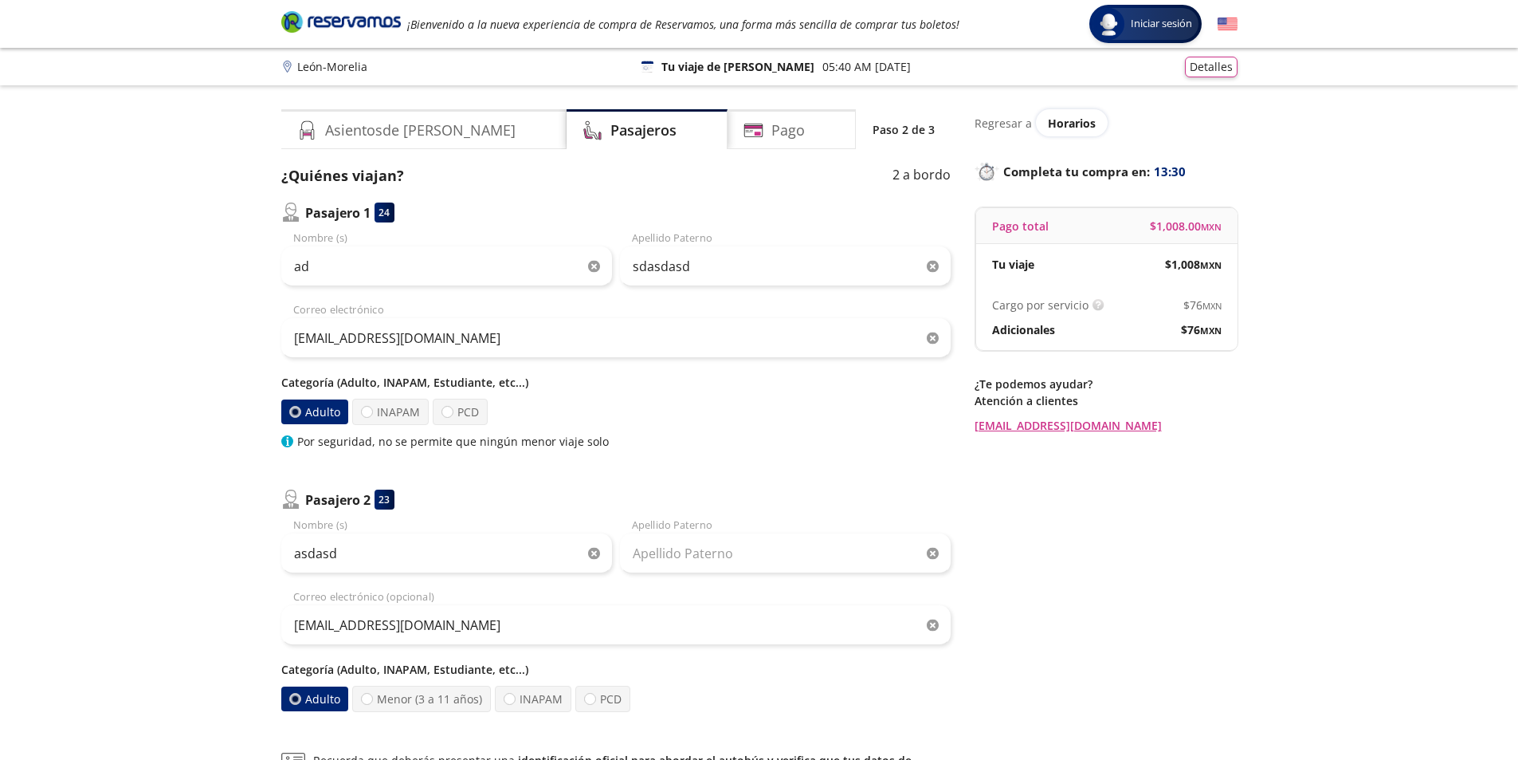
click at [734, 579] on div "asdasd Nombre (s) Apellido [PERSON_NAME] [EMAIL_ADDRESS][DOMAIN_NAME] Correo el…" at bounding box center [616, 614] width 670 height 194
click at [742, 549] on input "Apellido Paterno" at bounding box center [785, 553] width 331 height 40
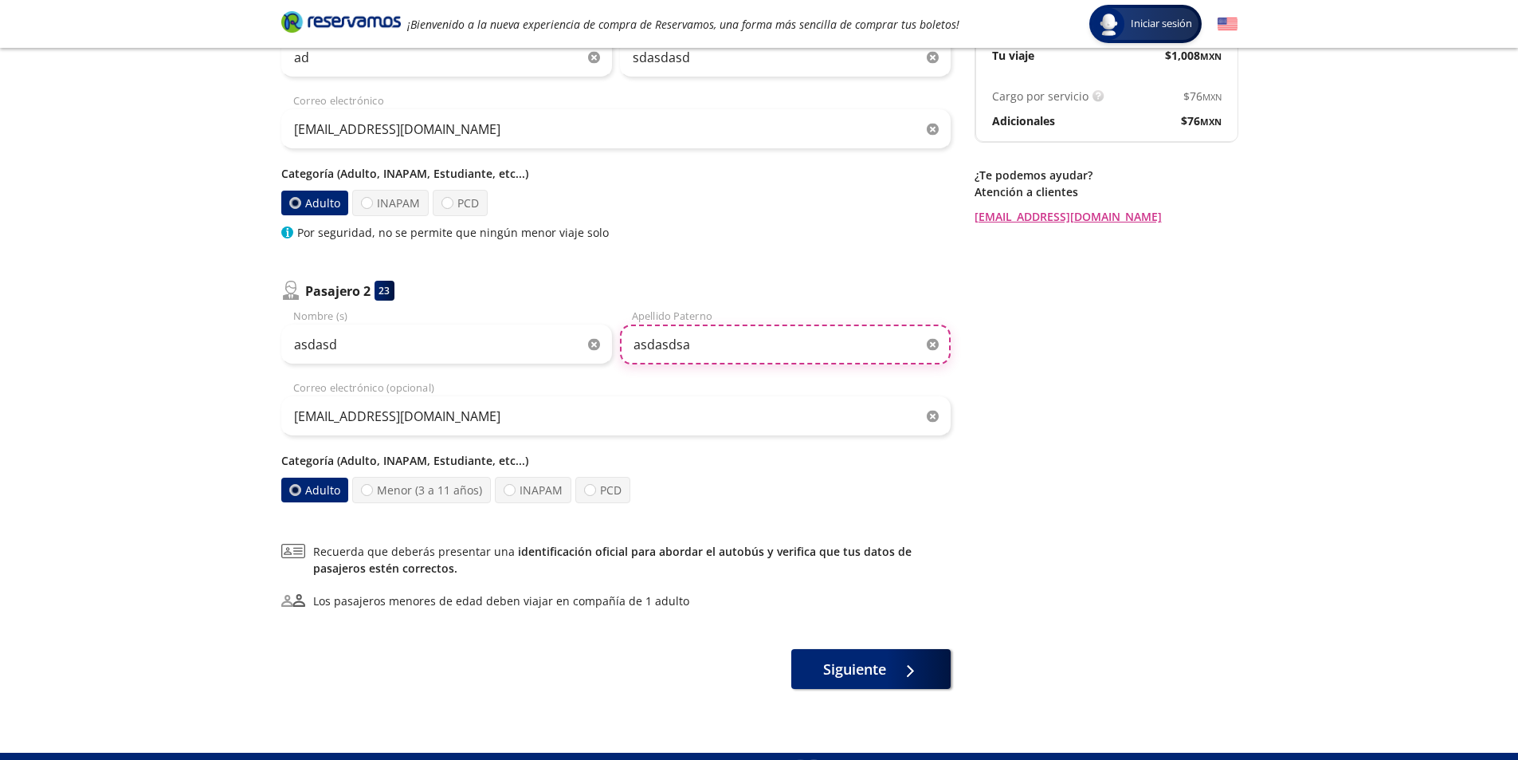
scroll to position [242, 0]
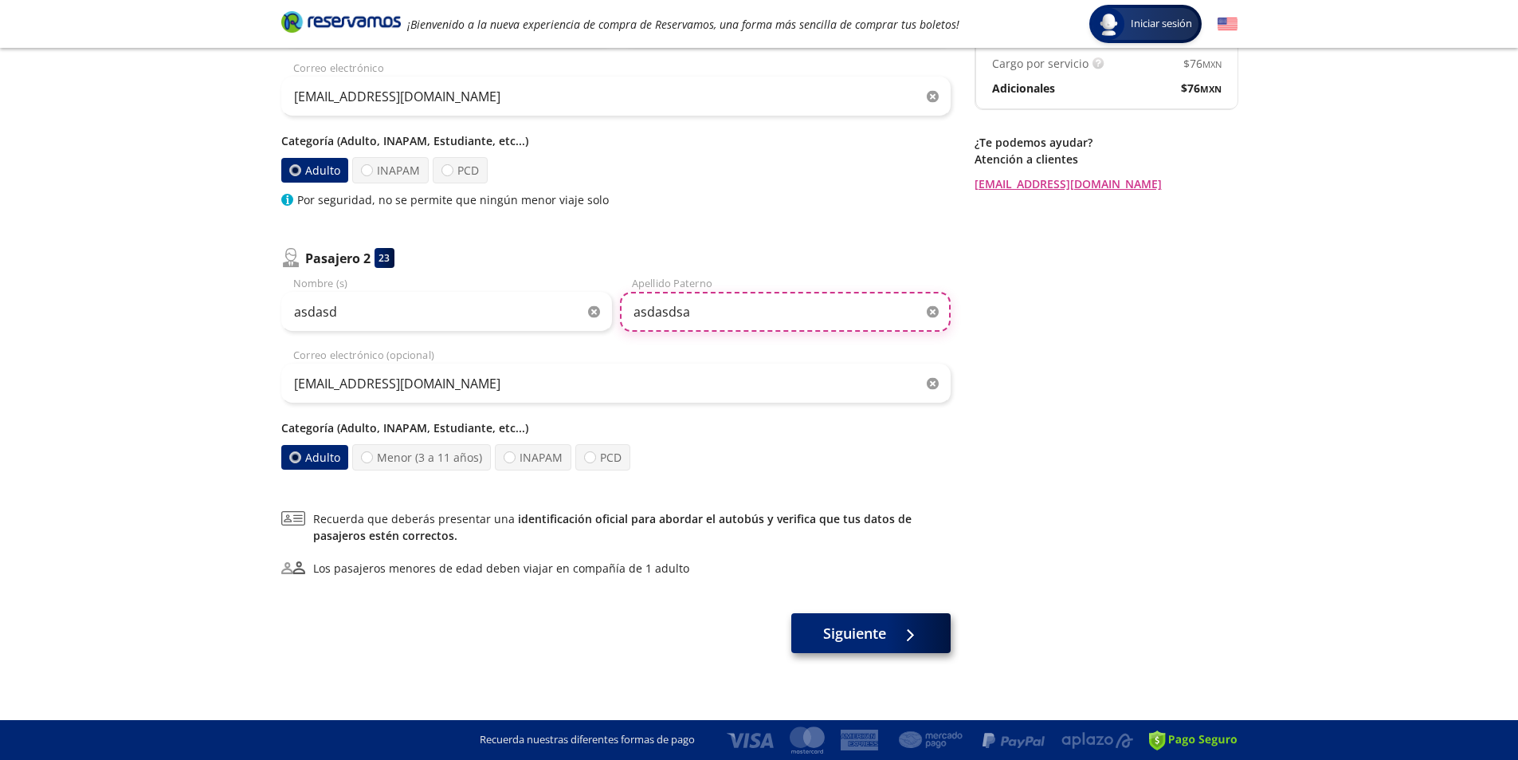
type input "asdasdsa"
click at [878, 633] on span "Siguiente" at bounding box center [854, 634] width 63 height 22
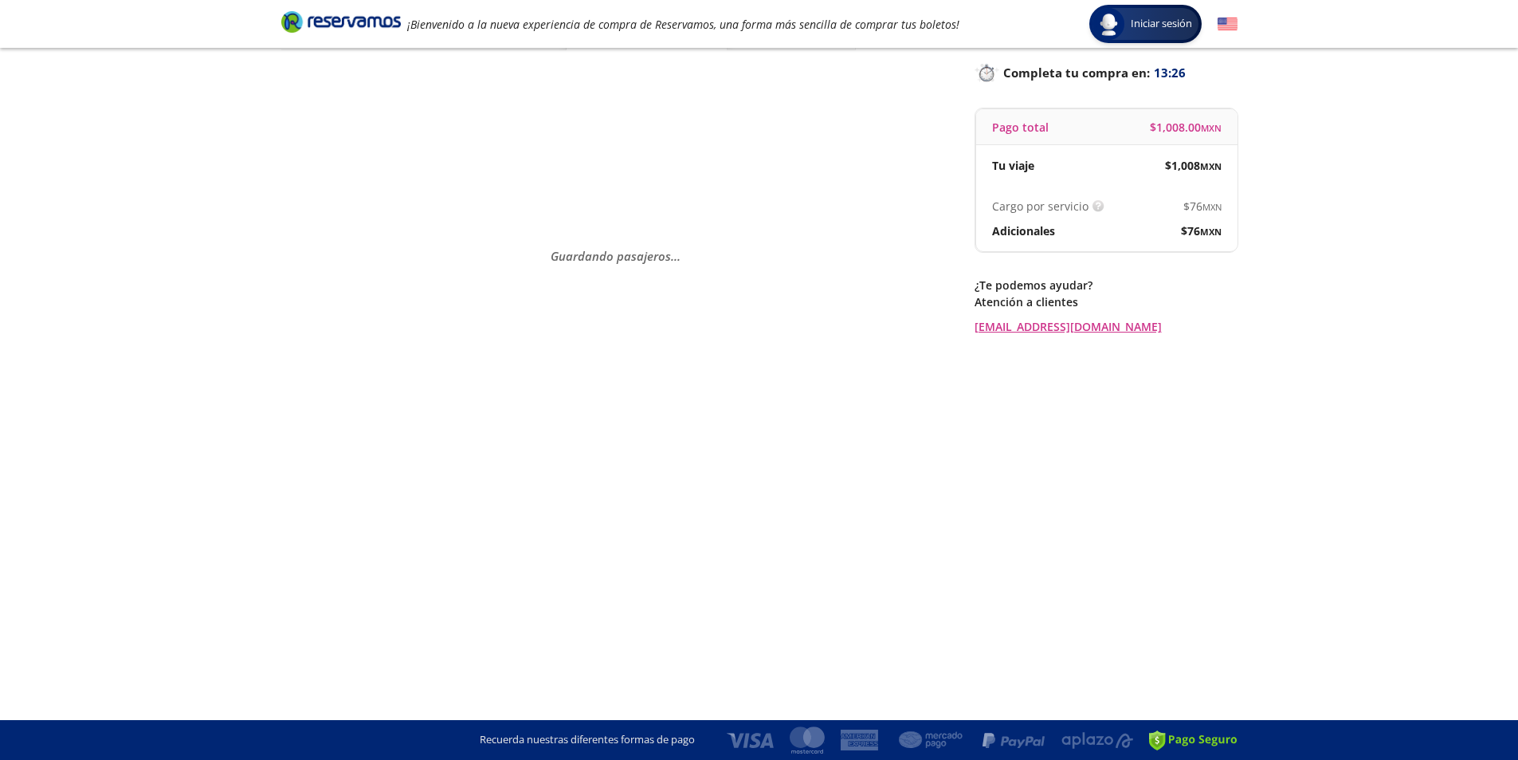
scroll to position [0, 0]
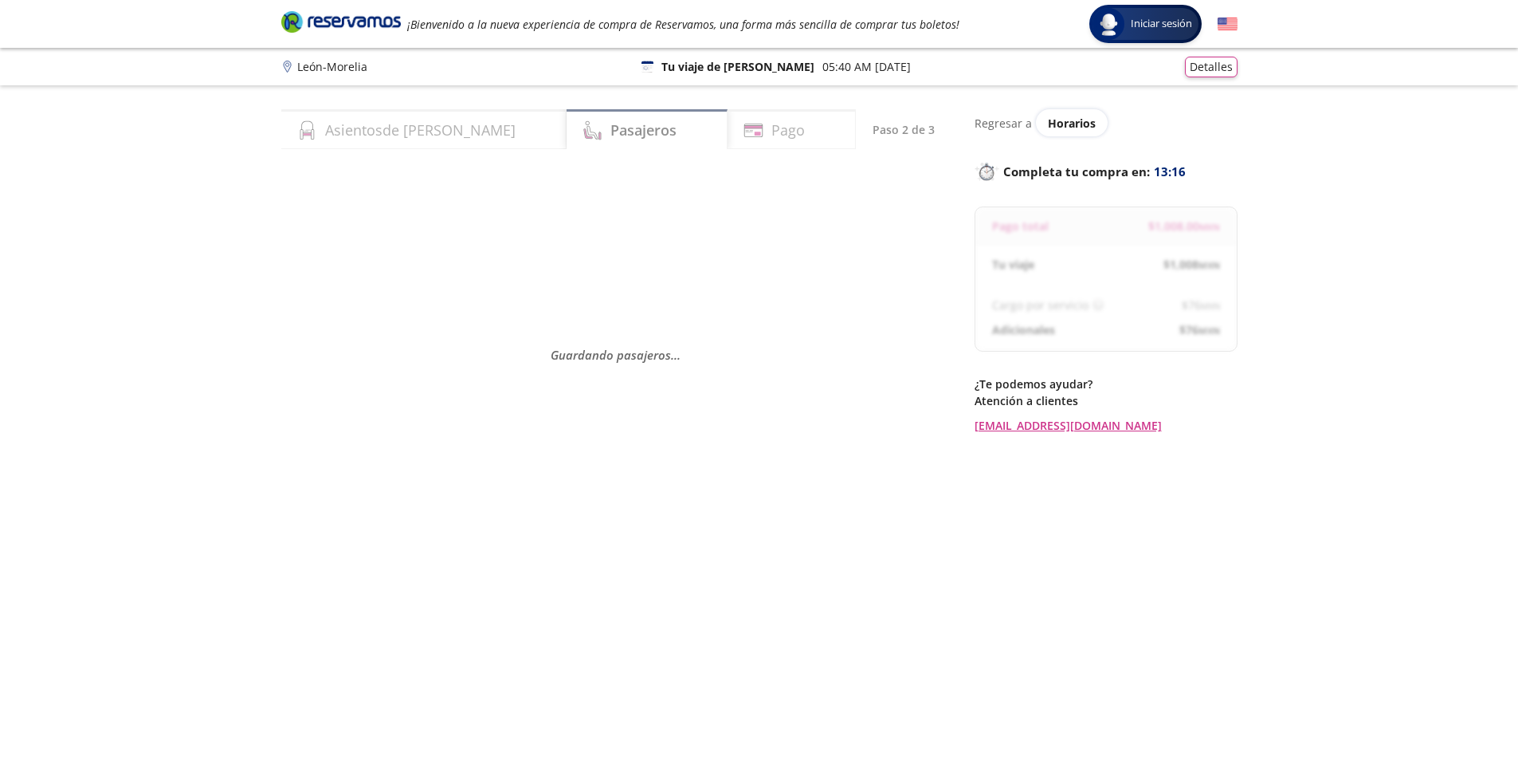
click at [714, 293] on div "Guardando pasajeros . . ." at bounding box center [616, 355] width 670 height 380
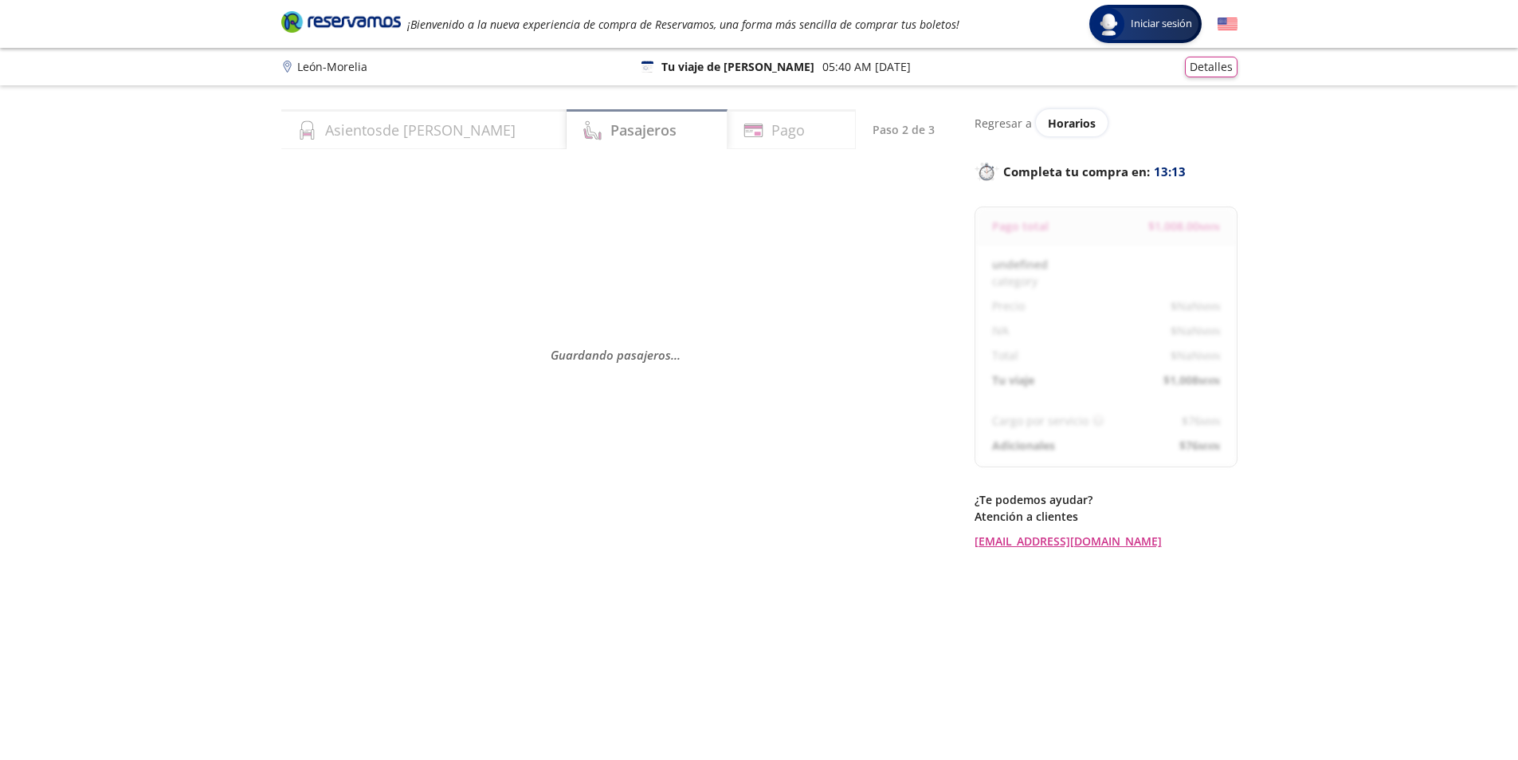
select select "MX"
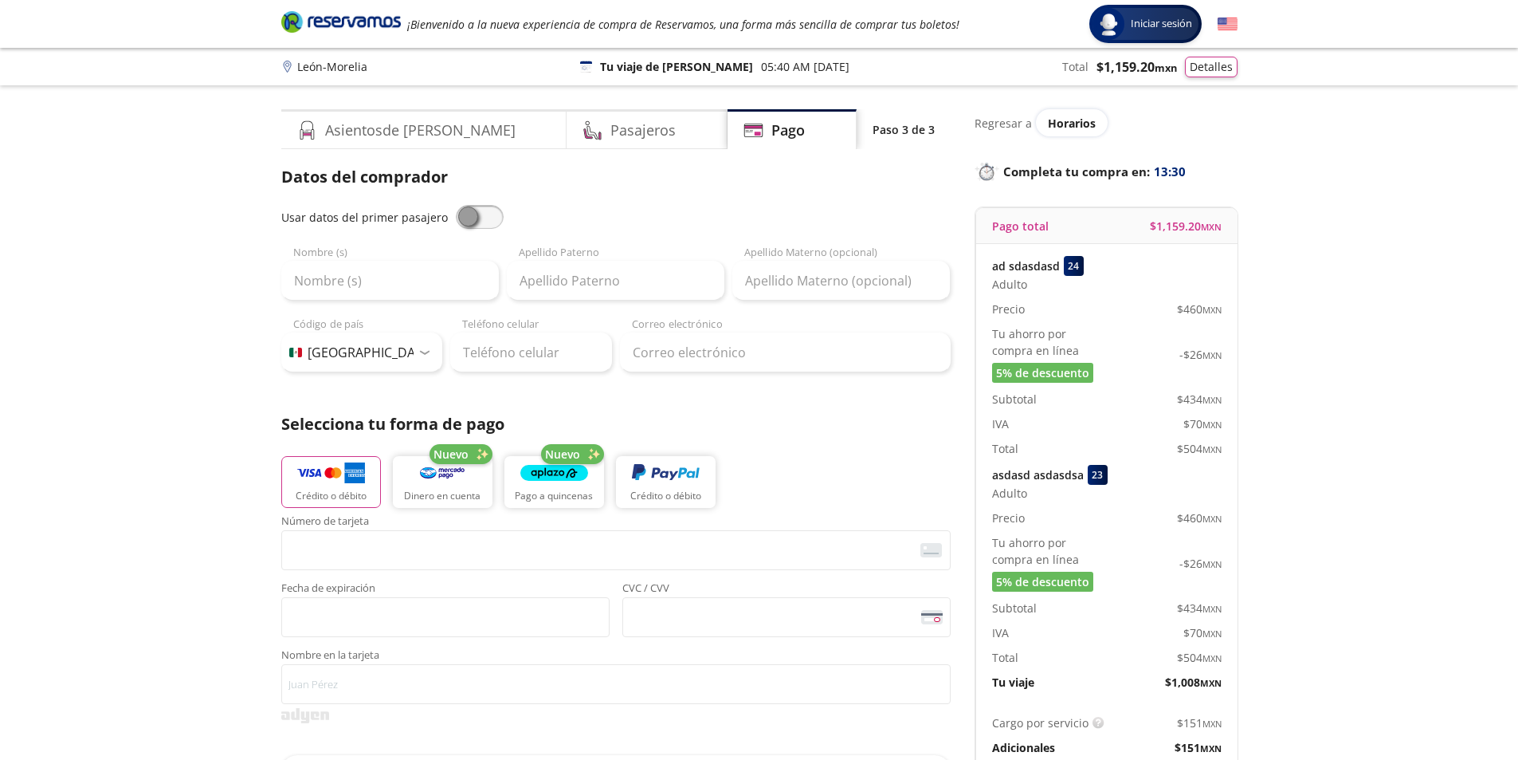
click at [1006, 121] on p "Regresar a" at bounding box center [1003, 123] width 57 height 17
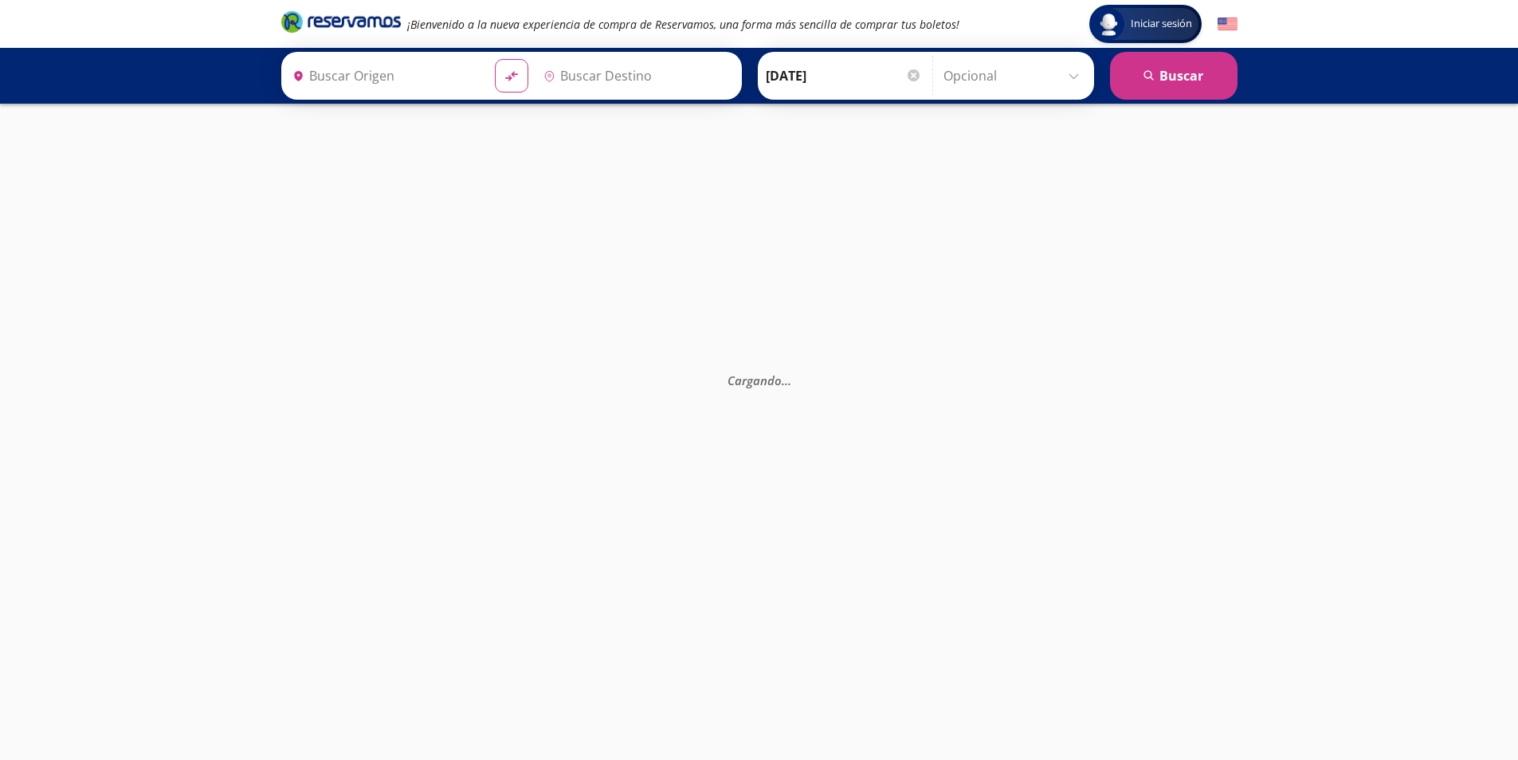
type input "[GEOGRAPHIC_DATA], [GEOGRAPHIC_DATA]"
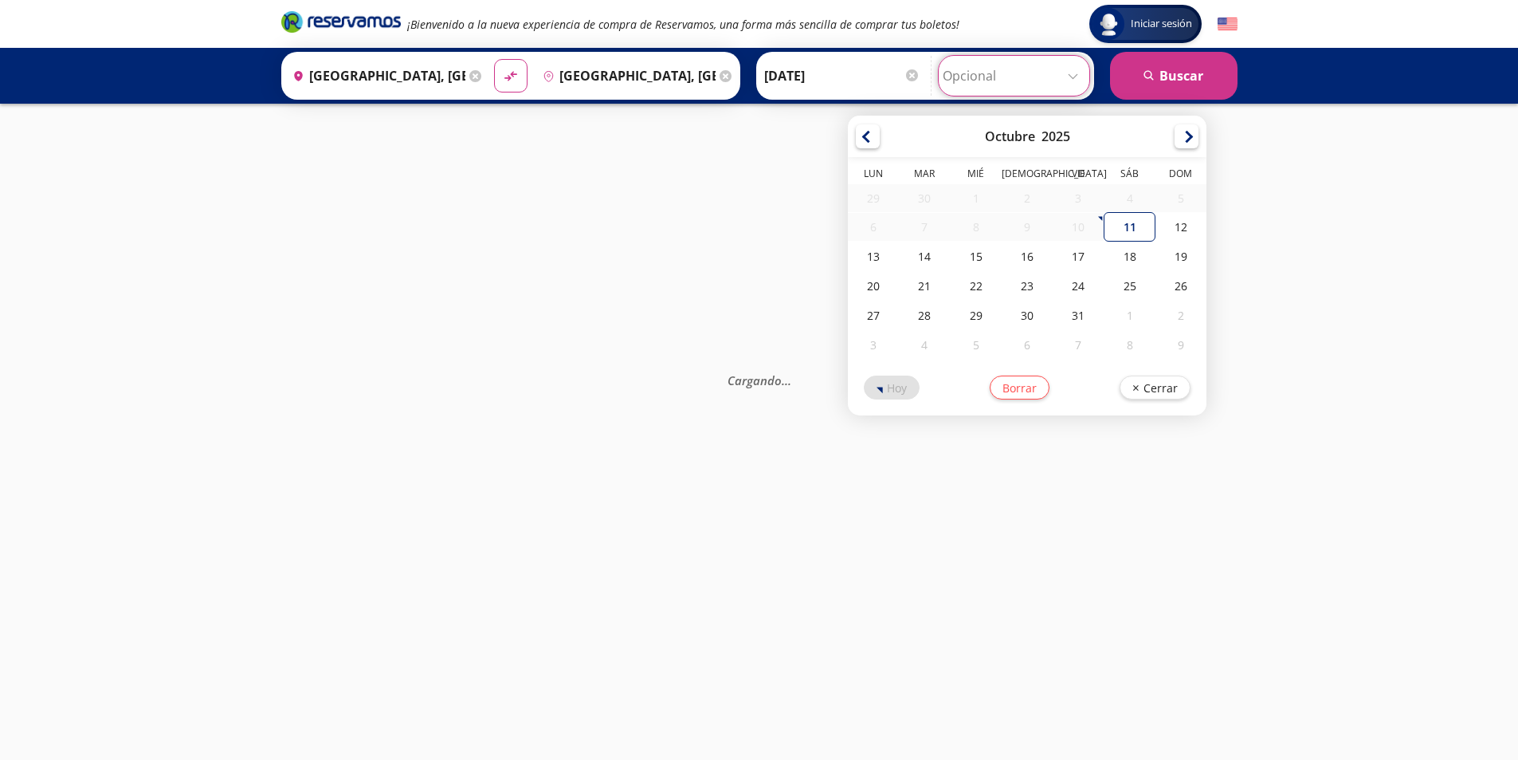
click at [1061, 81] on input "Opcional" at bounding box center [1014, 76] width 143 height 40
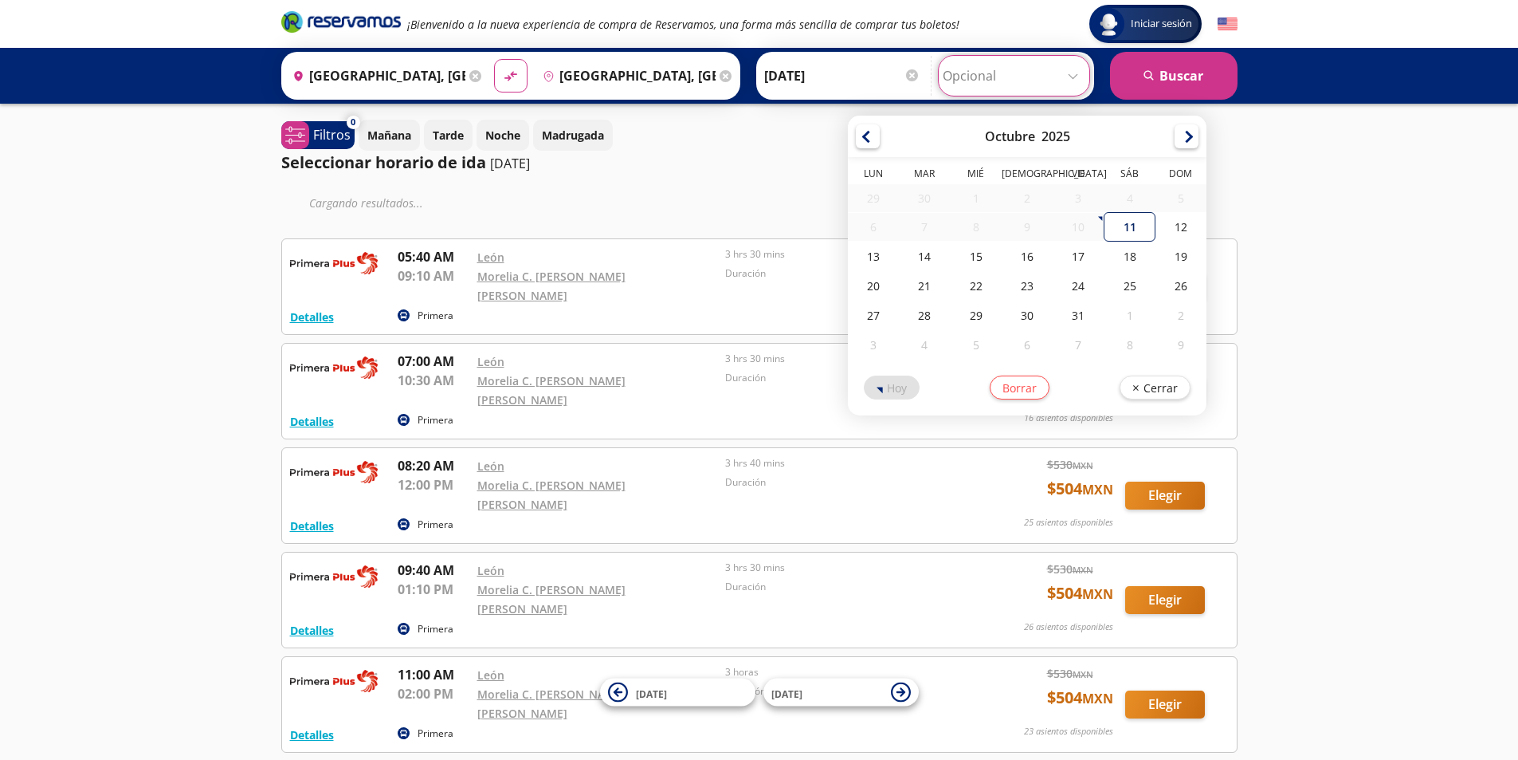
click at [1141, 231] on div "11" at bounding box center [1130, 226] width 51 height 29
type input "[DATE]"
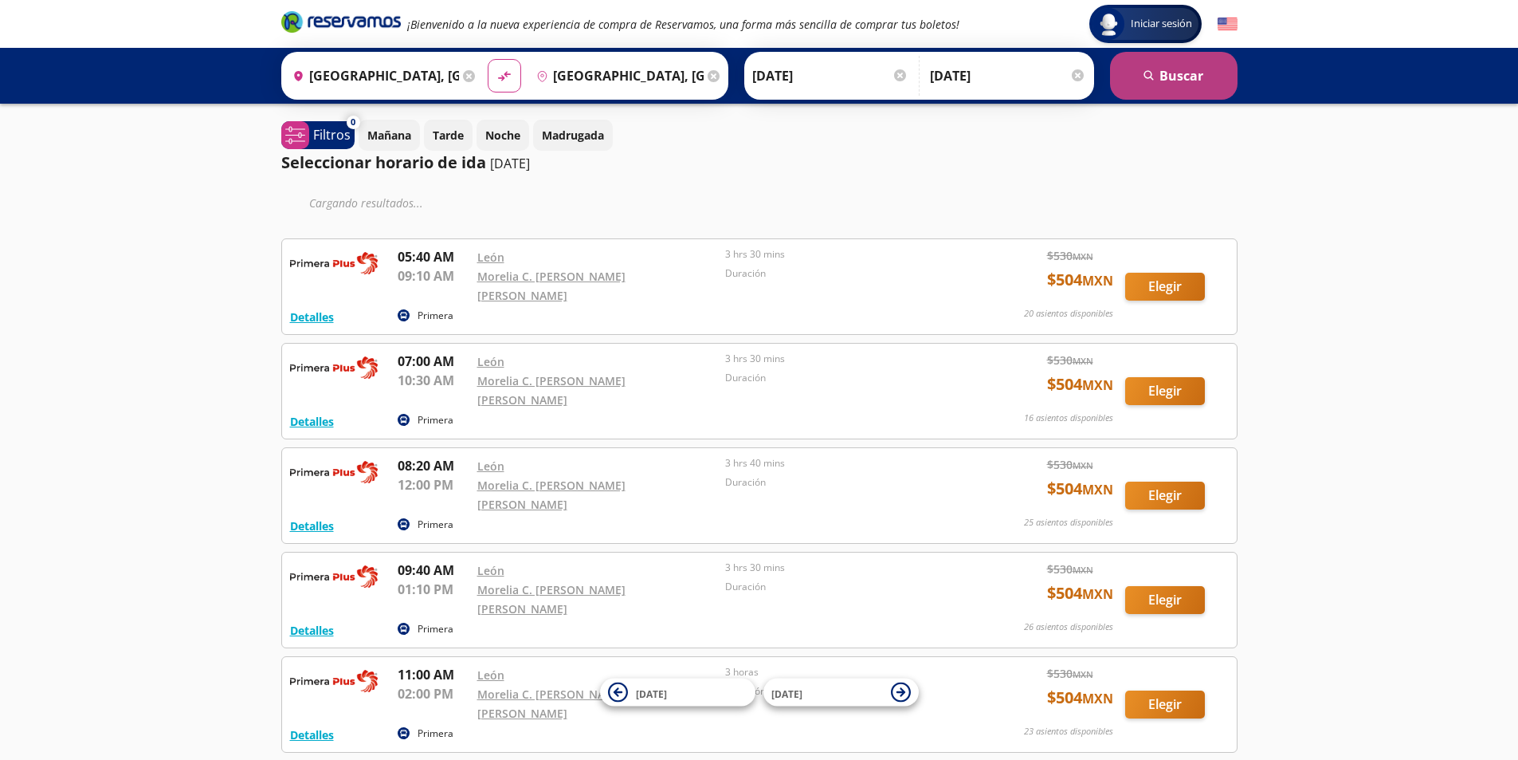
click at [1161, 74] on button "search [GEOGRAPHIC_DATA]" at bounding box center [1174, 76] width 128 height 48
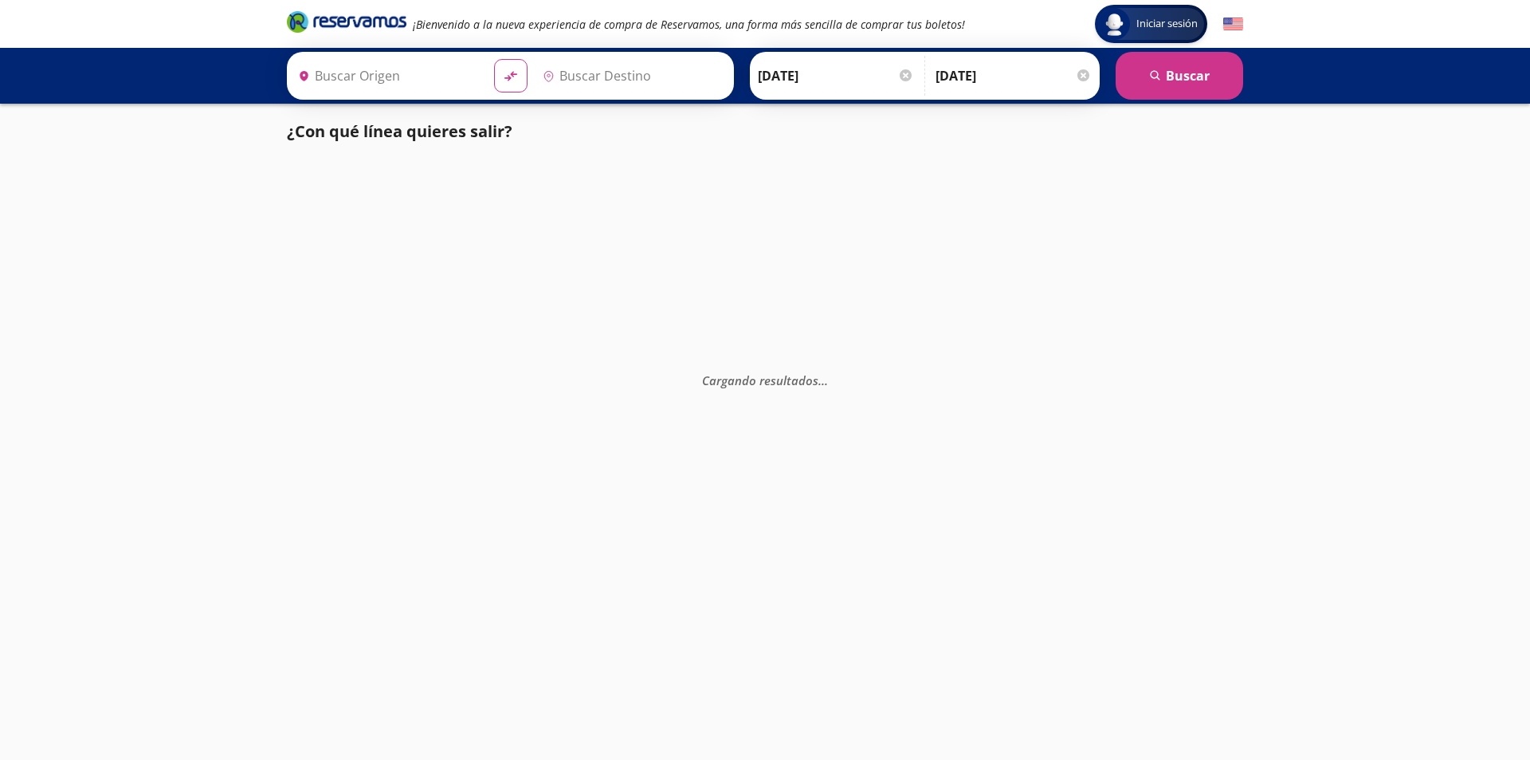
type input "[GEOGRAPHIC_DATA], [GEOGRAPHIC_DATA]"
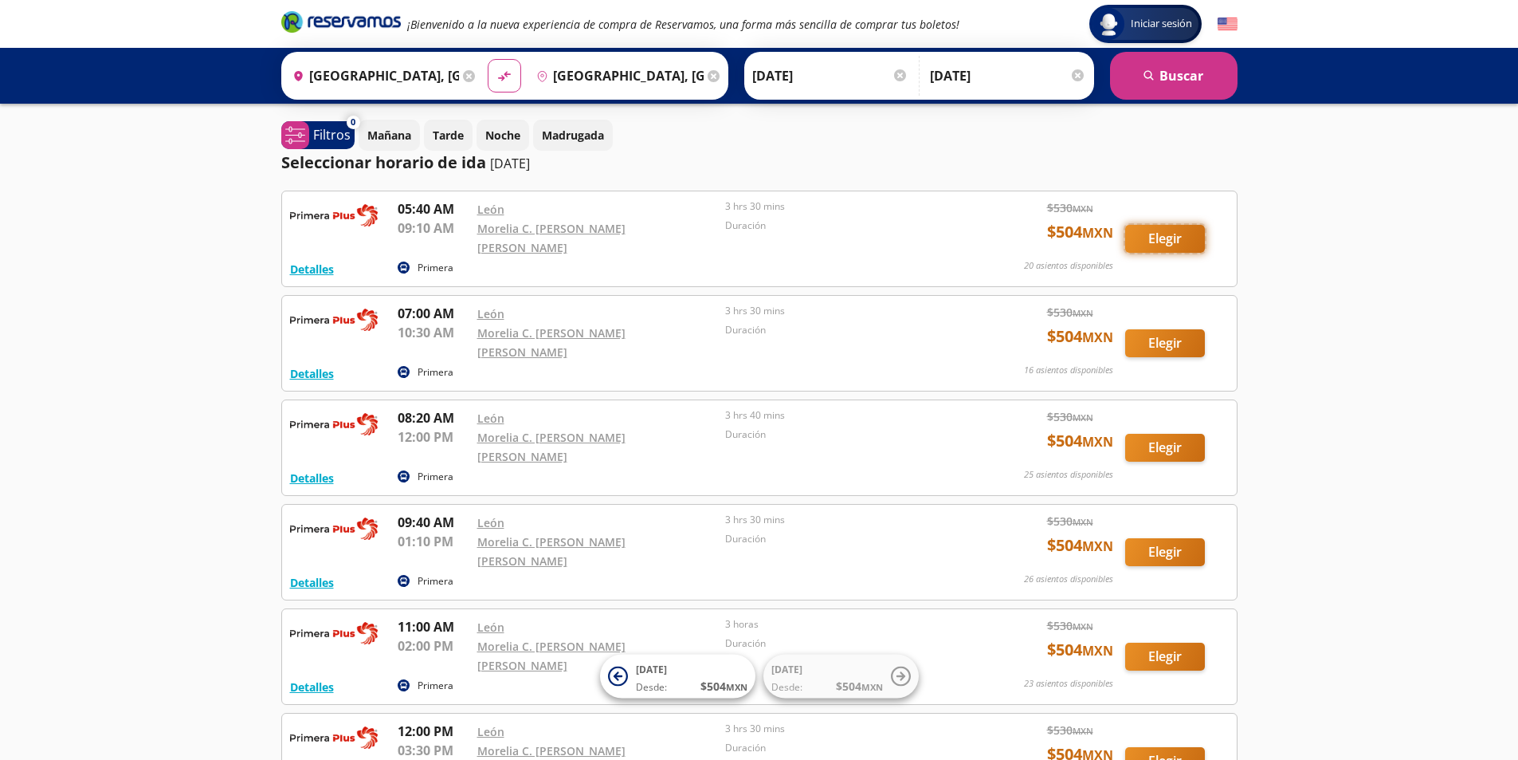
click at [1156, 244] on button "Elegir" at bounding box center [1166, 239] width 80 height 28
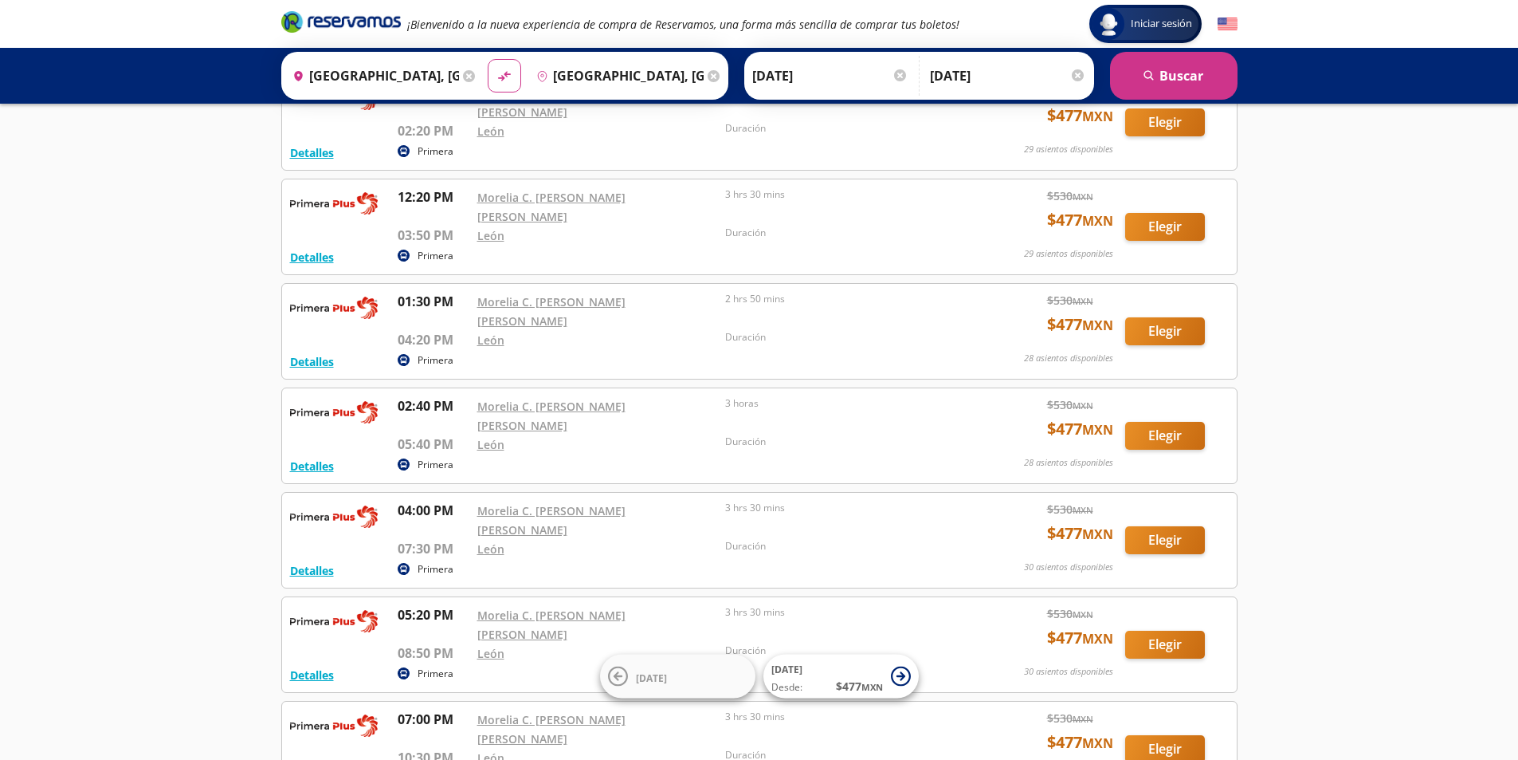
scroll to position [478, 0]
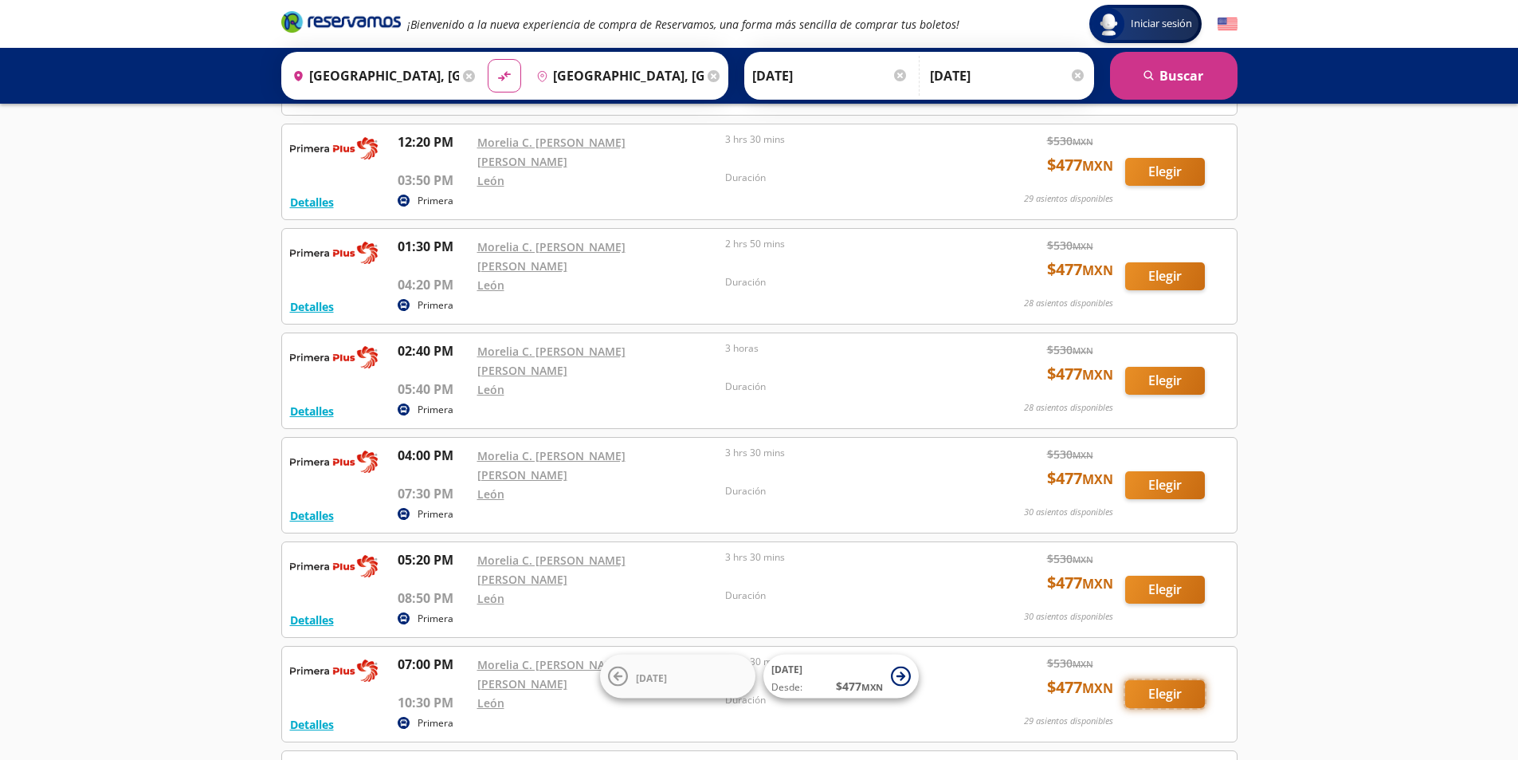
click at [1158, 680] on button "Elegir" at bounding box center [1166, 694] width 80 height 28
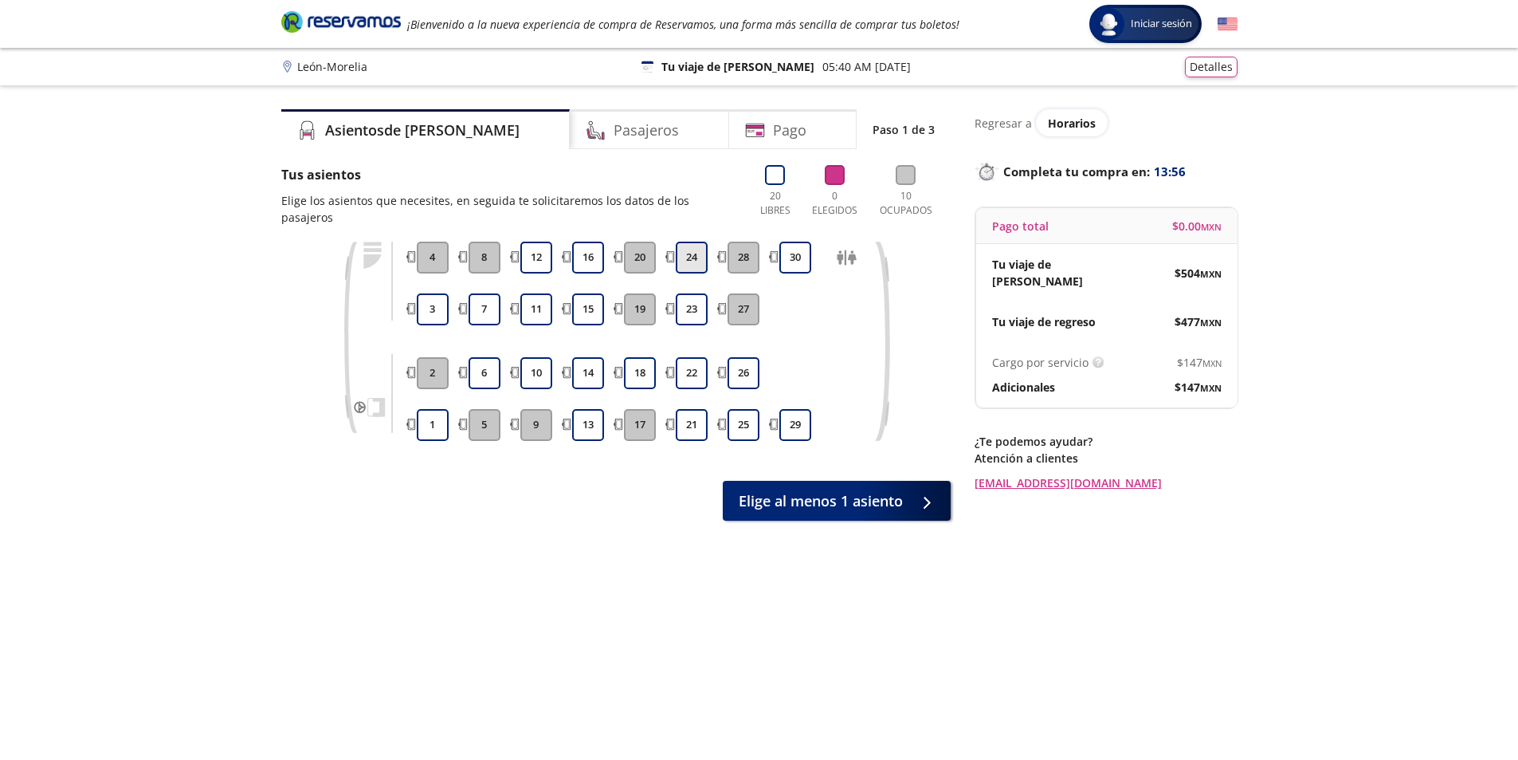
drag, startPoint x: 686, startPoint y: 226, endPoint x: 701, endPoint y: 258, distance: 35.7
click at [687, 242] on button "24" at bounding box center [692, 258] width 32 height 32
click at [703, 304] on div "21 22 23 24" at bounding box center [692, 341] width 40 height 199
click at [697, 293] on button "23" at bounding box center [692, 309] width 32 height 32
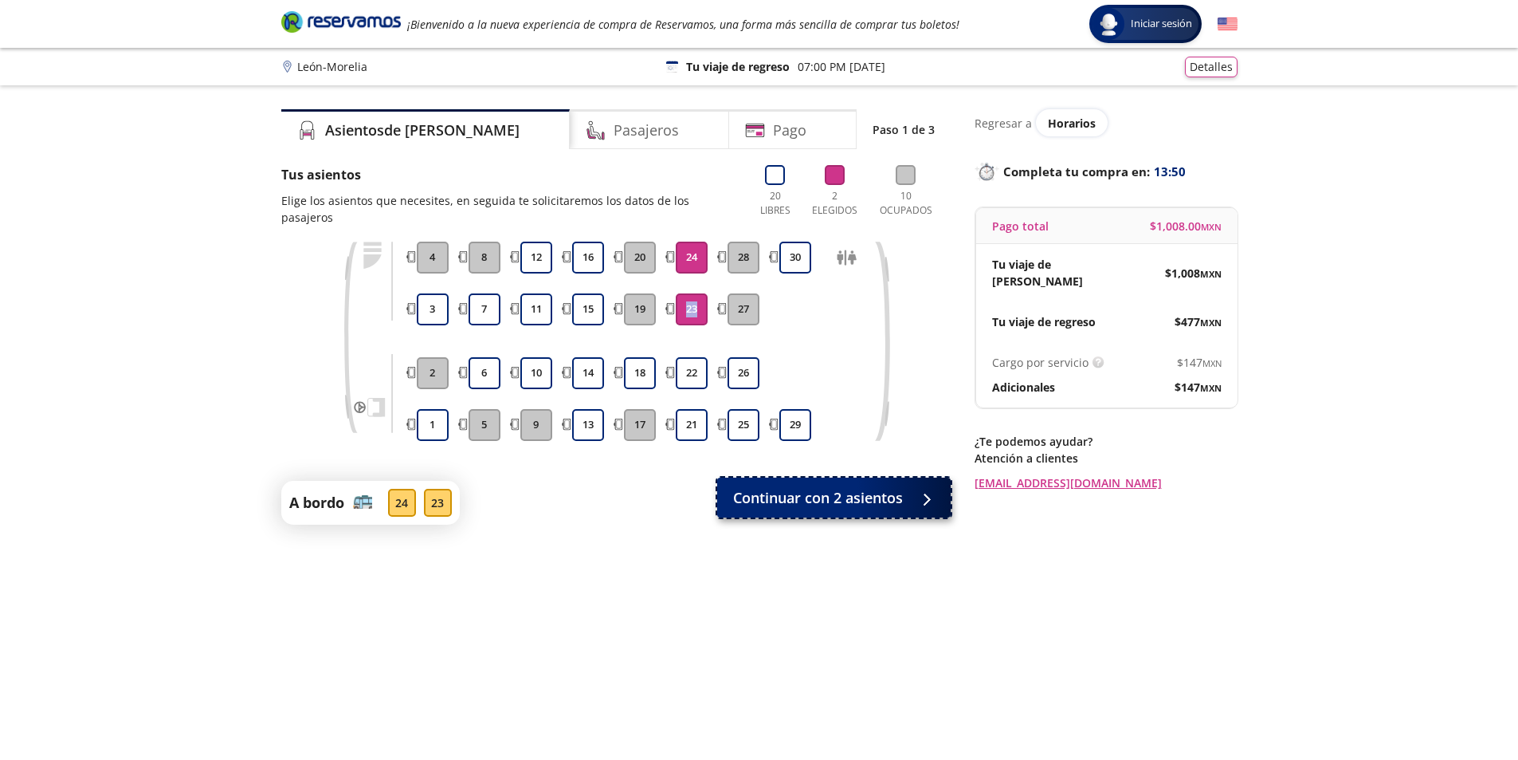
click at [909, 477] on button "Continuar con 2 asientos" at bounding box center [834, 497] width 234 height 40
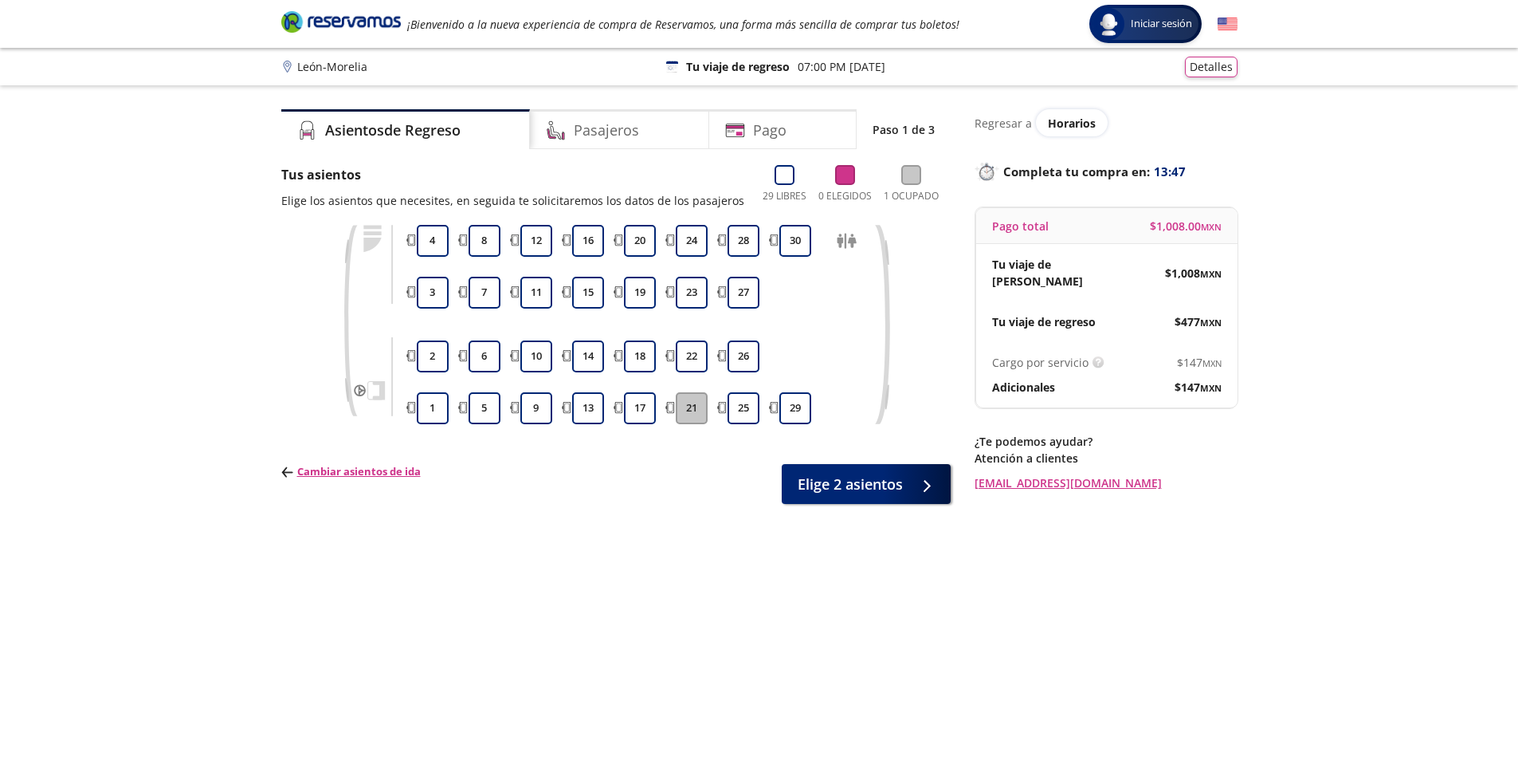
click at [765, 241] on div "1 2 3 4 5 6 7 8 9 10 11 12 13 14 15 16 17 18 19 20 21 22 23 24 25 26 27 28 29 30" at bounding box center [640, 324] width 454 height 199
drag, startPoint x: 760, startPoint y: 240, endPoint x: 755, endPoint y: 247, distance: 9.1
click at [758, 240] on div "28" at bounding box center [744, 241] width 40 height 32
drag, startPoint x: 748, startPoint y: 238, endPoint x: 746, endPoint y: 288, distance: 50.2
click at [748, 242] on button "28" at bounding box center [744, 241] width 32 height 32
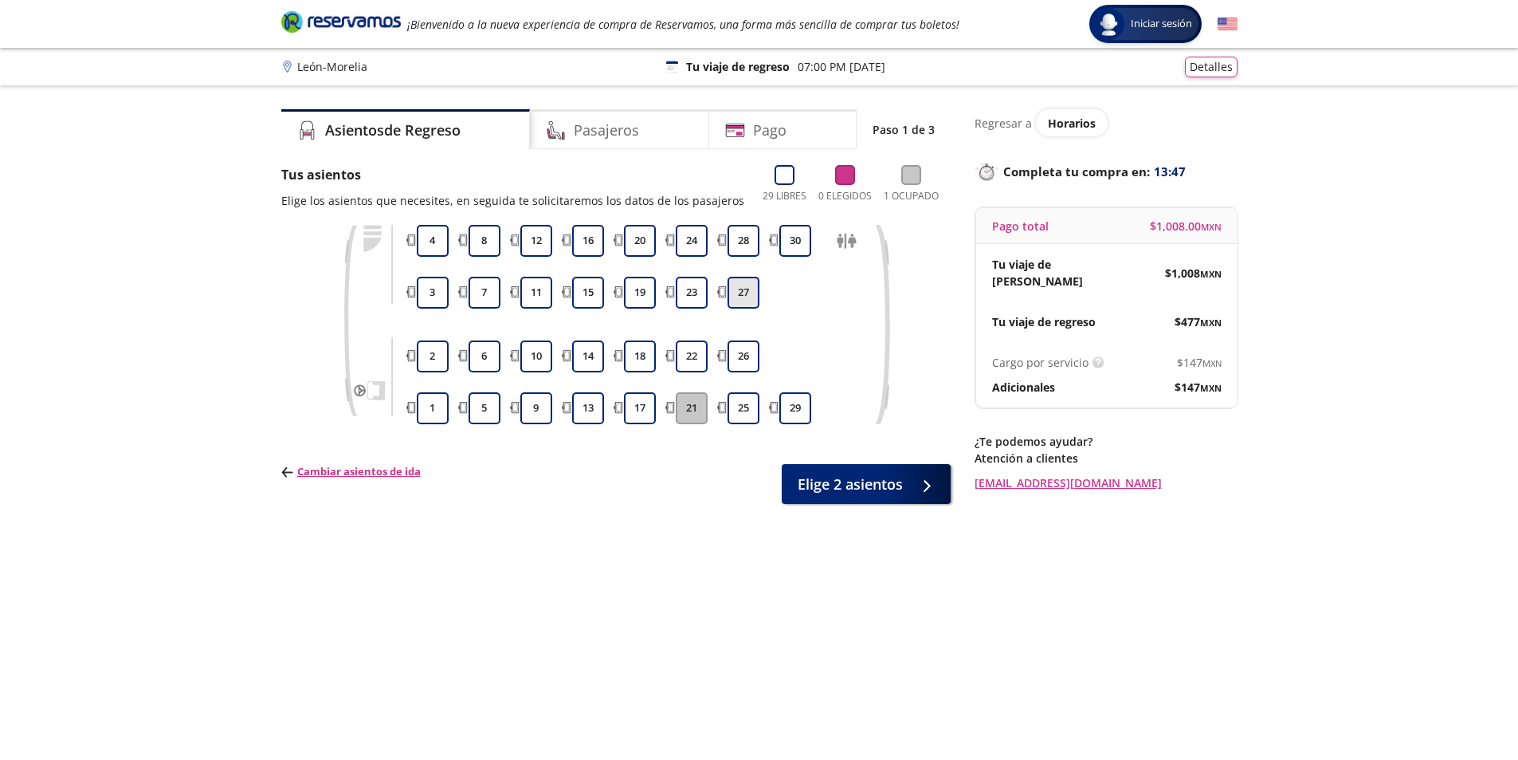
click at [745, 288] on button "27" at bounding box center [744, 293] width 32 height 32
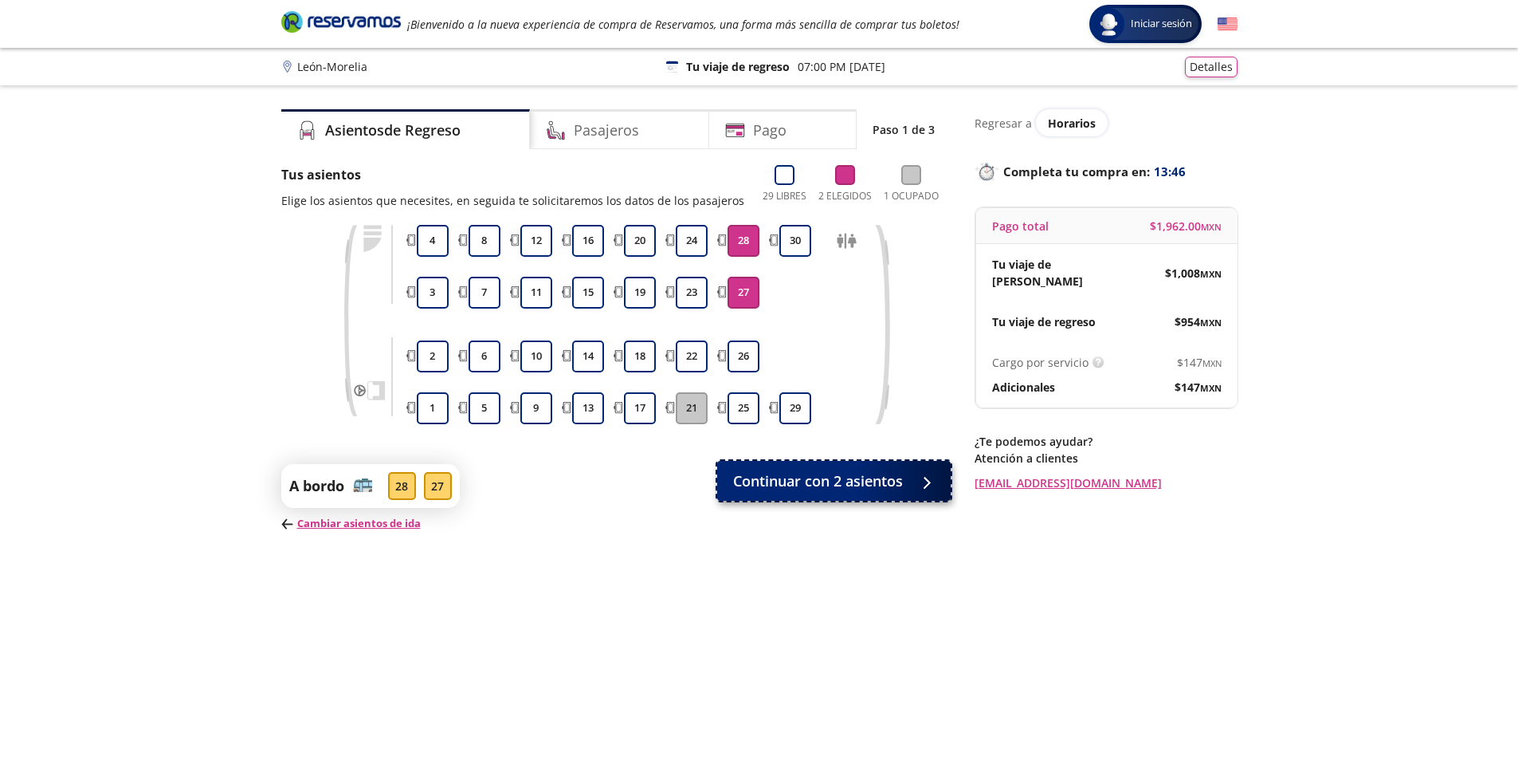
click at [884, 492] on button "Continuar con 2 asientos" at bounding box center [834, 481] width 234 height 40
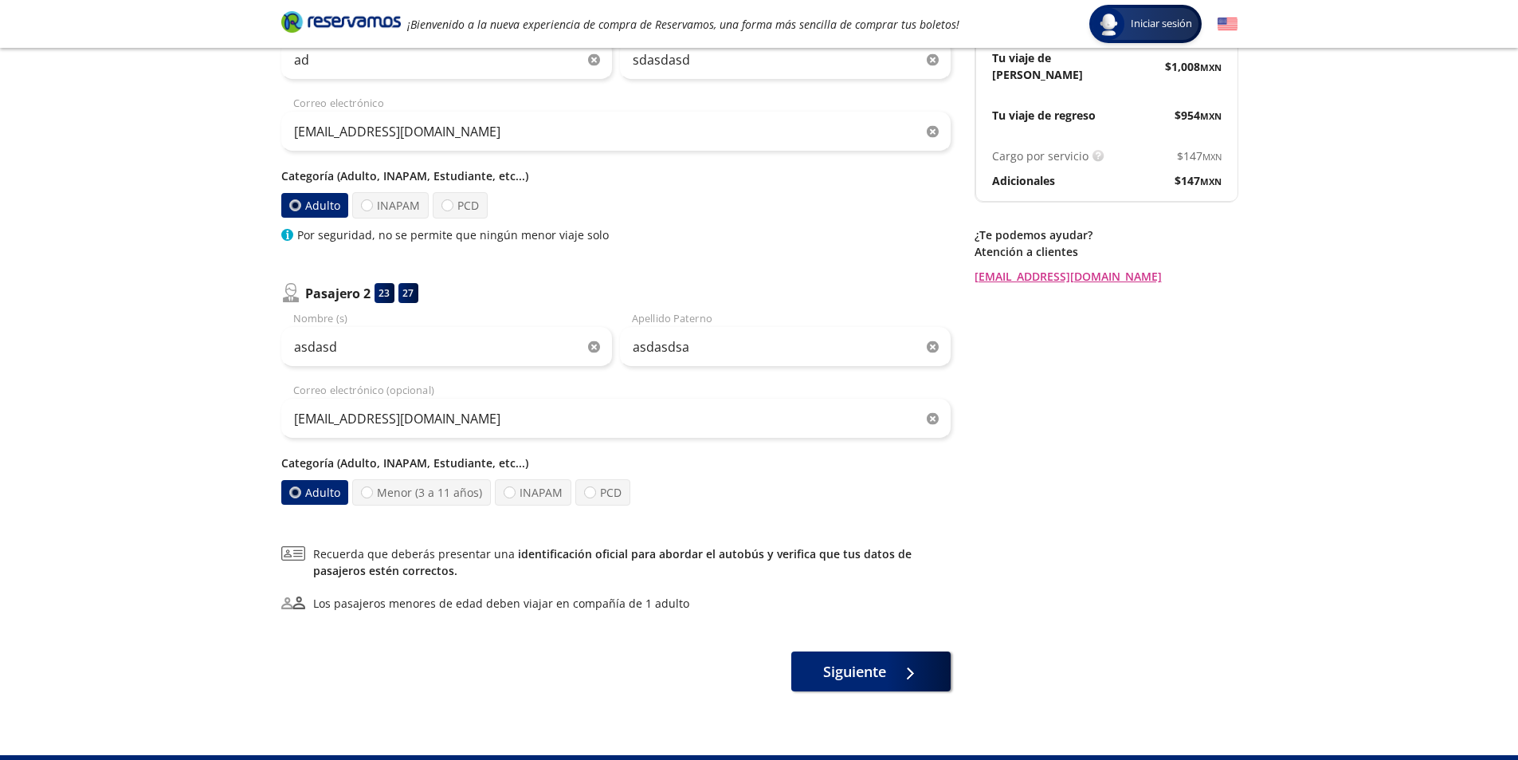
scroll to position [242, 0]
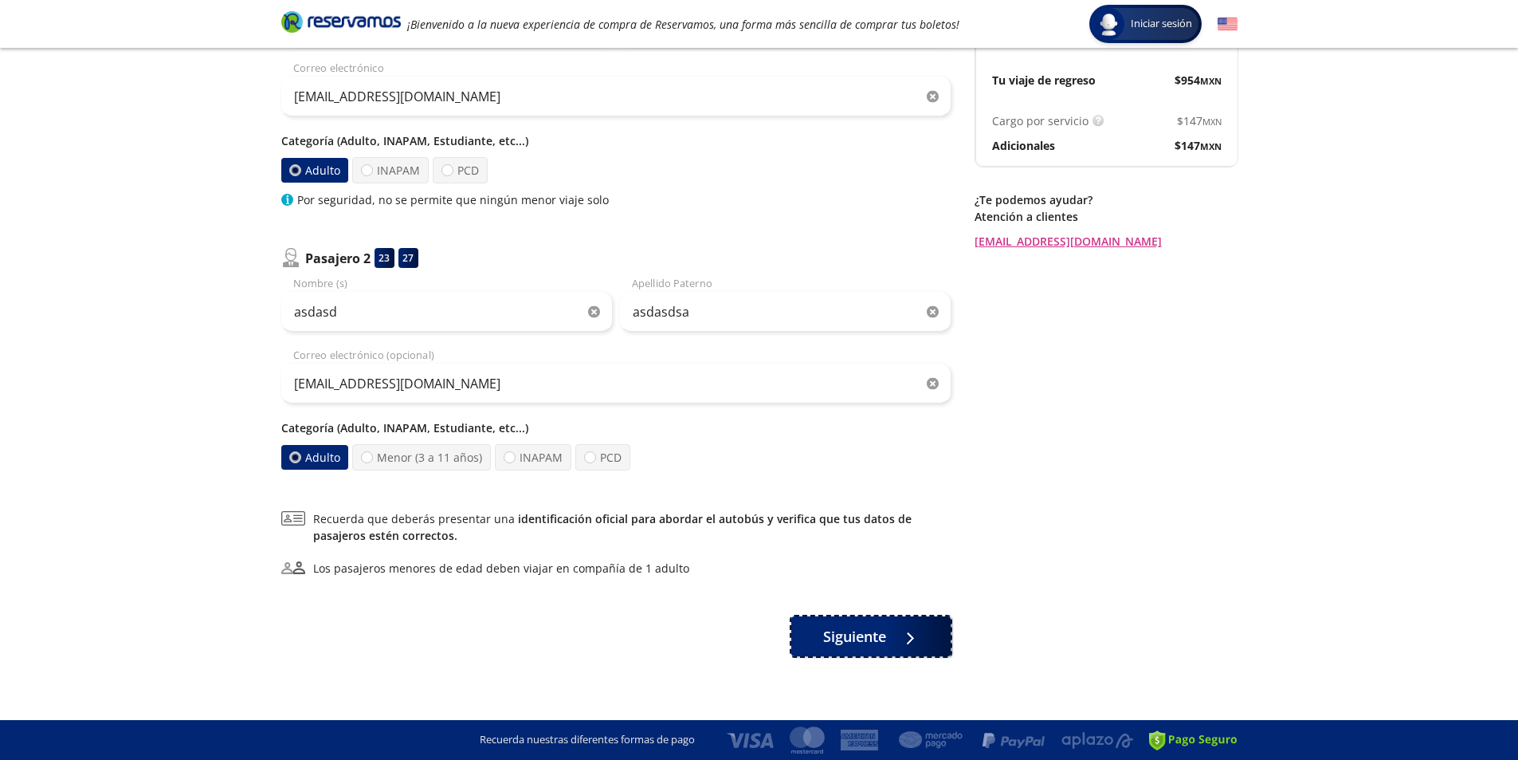
drag, startPoint x: 854, startPoint y: 621, endPoint x: 966, endPoint y: 623, distance: 112.4
click at [855, 621] on button "Siguiente" at bounding box center [871, 636] width 159 height 40
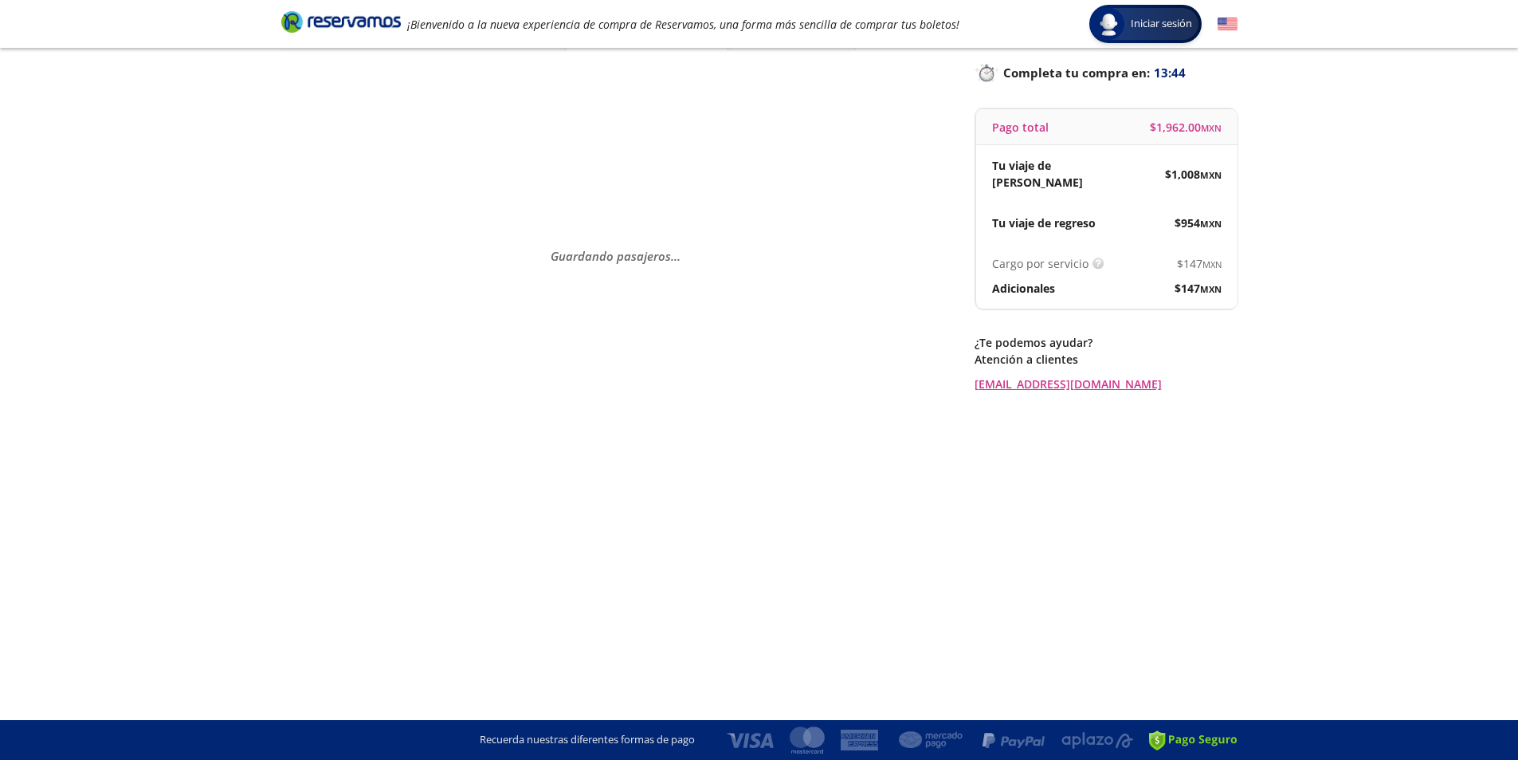
scroll to position [0, 0]
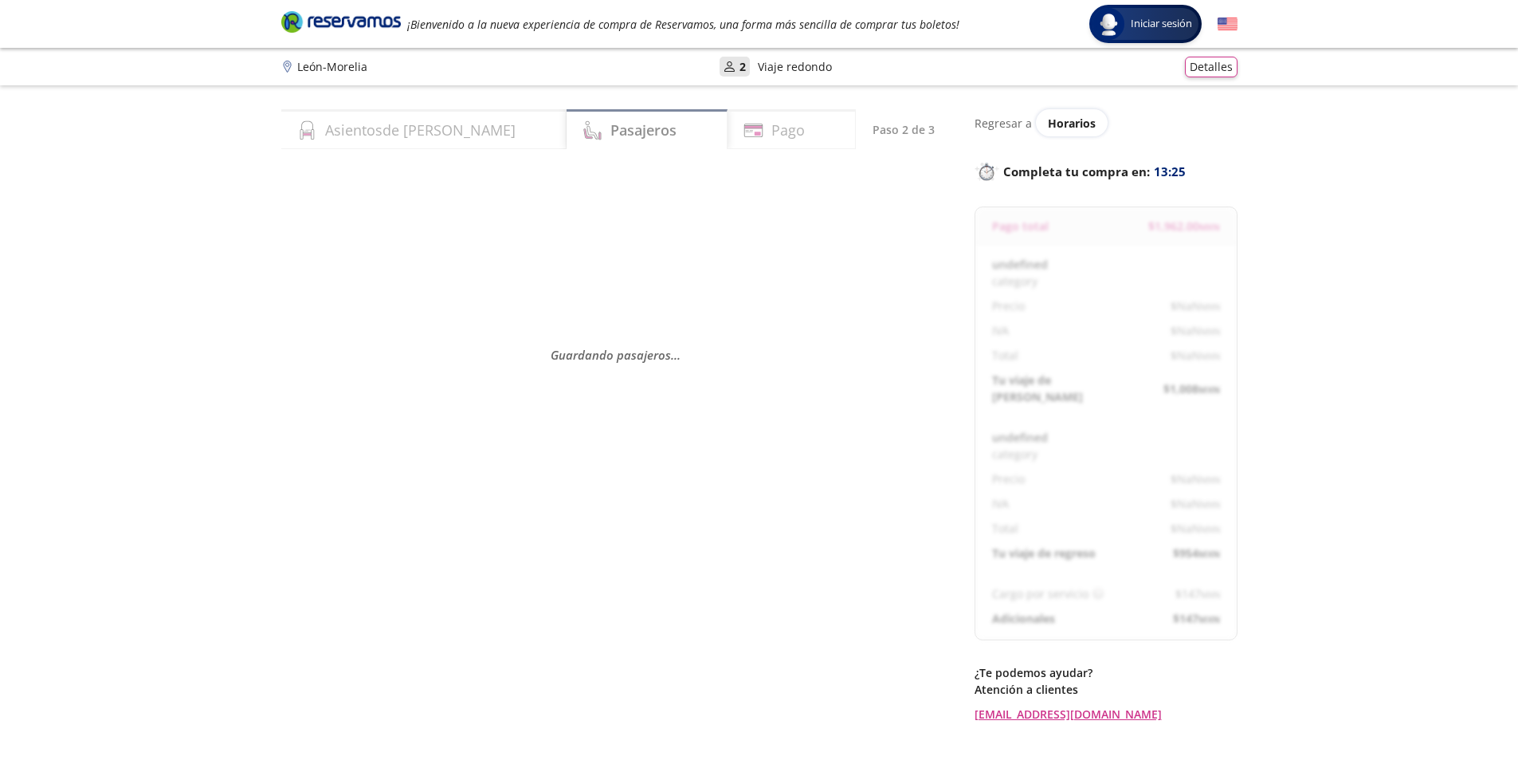
select select "MX"
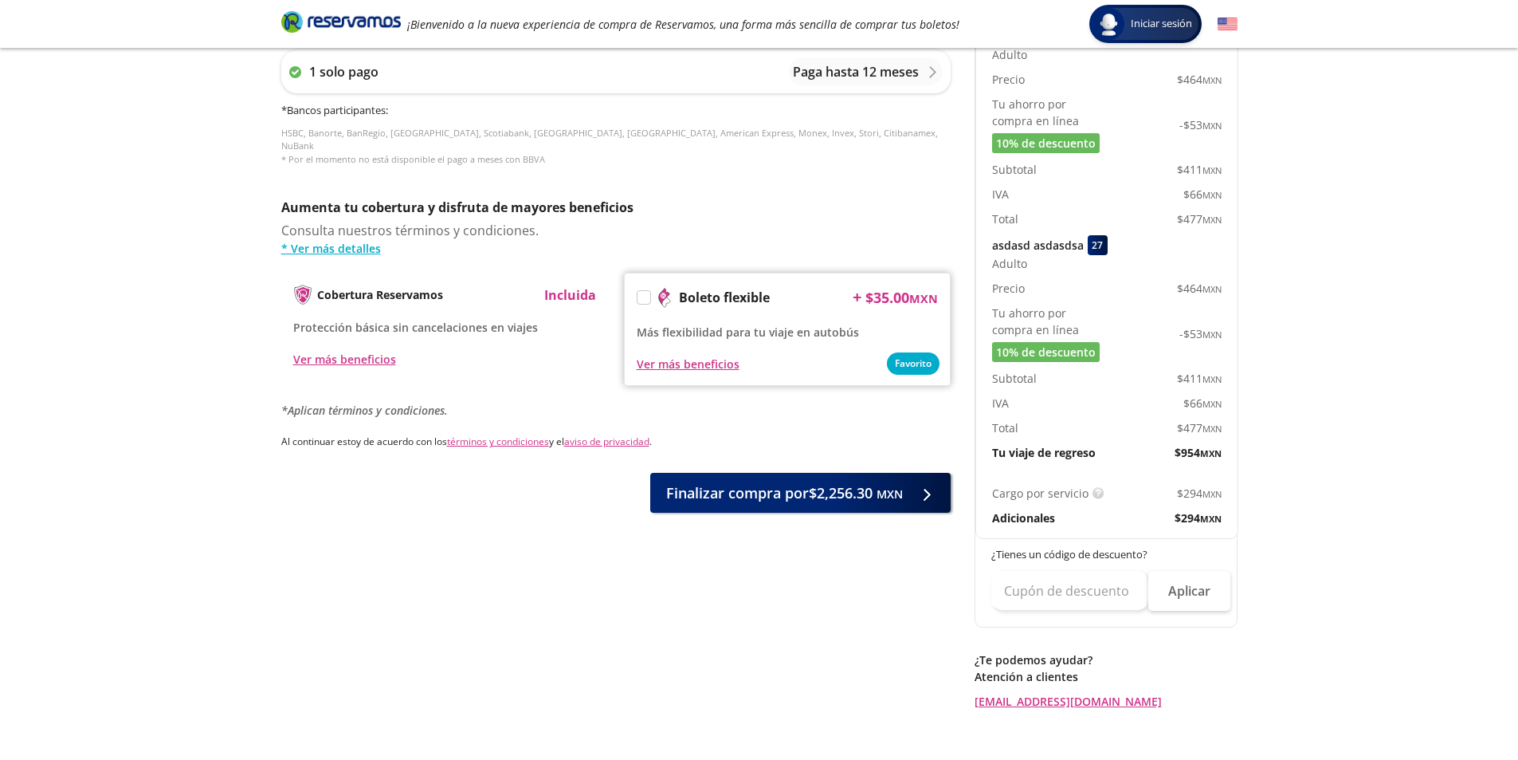
scroll to position [717, 0]
